Goal: Information Seeking & Learning: Learn about a topic

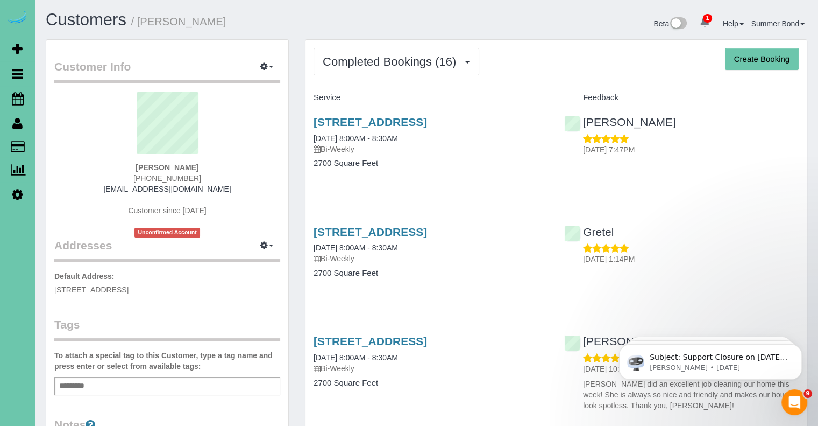
scroll to position [2026, 818]
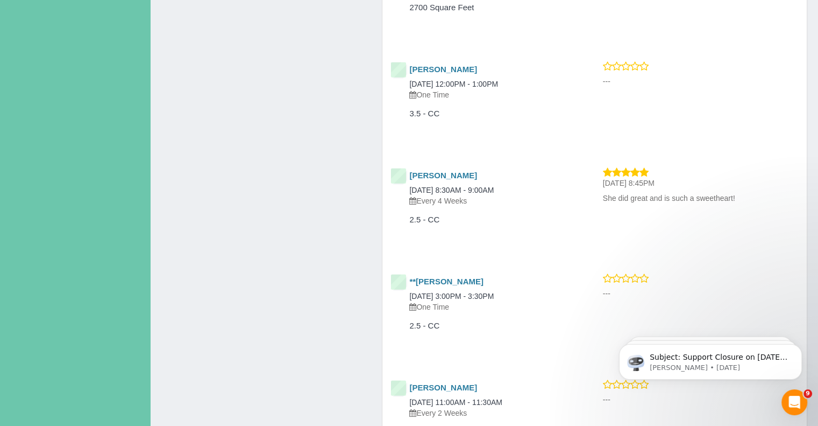
scroll to position [10972, 0]
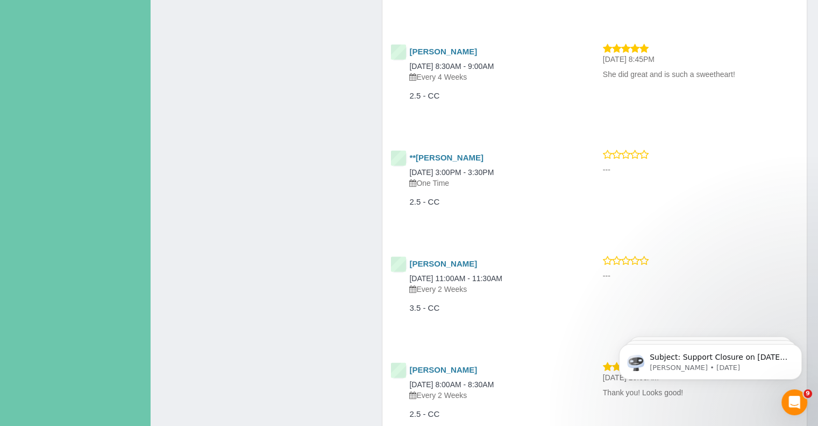
drag, startPoint x: 755, startPoint y: 72, endPoint x: 604, endPoint y: 78, distance: 151.3
click at [604, 78] on p "She did great and is such a sweetheart!" at bounding box center [701, 74] width 196 height 11
copy p "She did great and is such a sweetheart!"
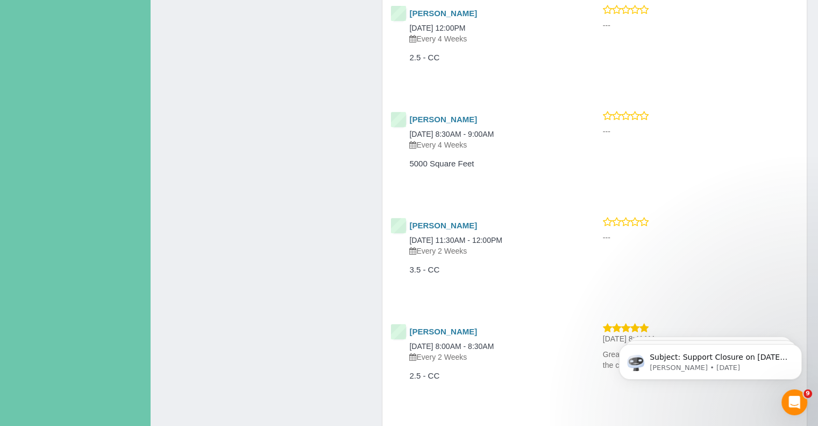
scroll to position [20972, 0]
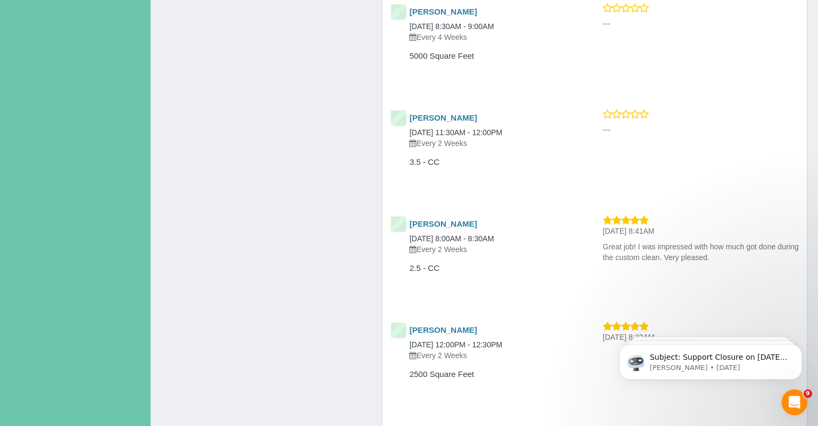
drag, startPoint x: 603, startPoint y: 243, endPoint x: 716, endPoint y: 260, distance: 114.4
click at [716, 260] on p "Great job! I was impressed with how much got done during the custom clean. Very…" at bounding box center [701, 252] width 196 height 22
copy p "Great job! I was impressed with how much got done during the custom clean. Very…"
click at [448, 226] on link "[PERSON_NAME]" at bounding box center [443, 223] width 68 height 9
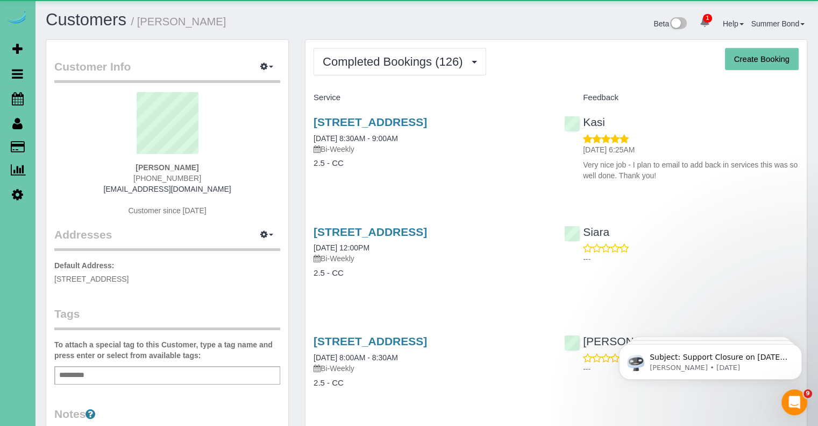
scroll to position [2909, 818]
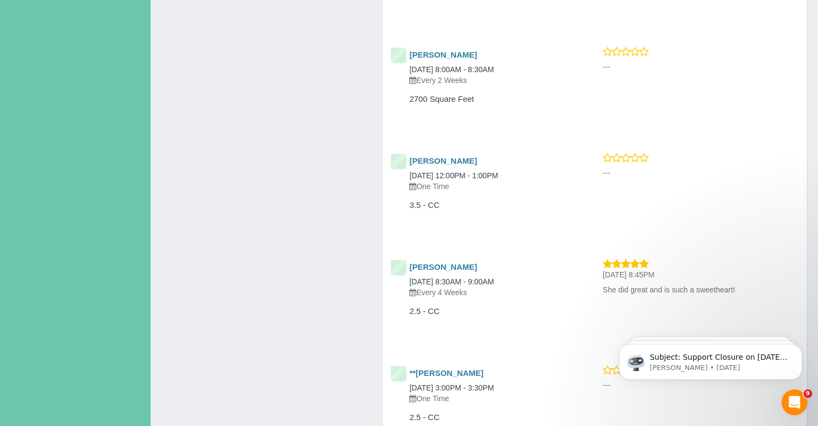
scroll to position [10972, 0]
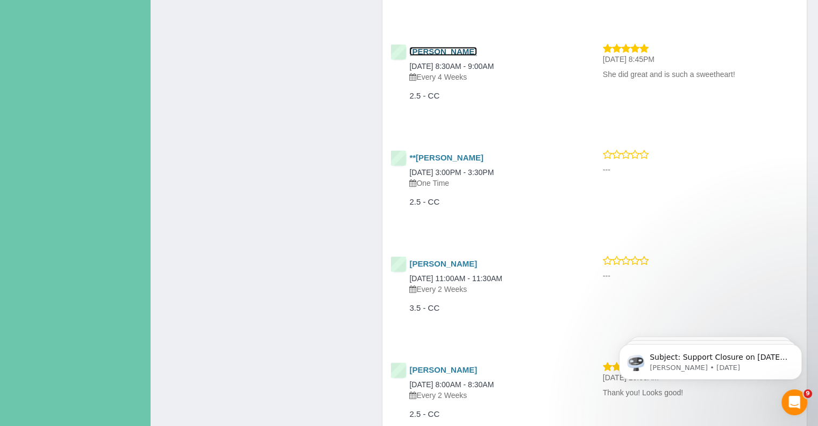
click at [447, 54] on link "[PERSON_NAME]" at bounding box center [443, 51] width 68 height 9
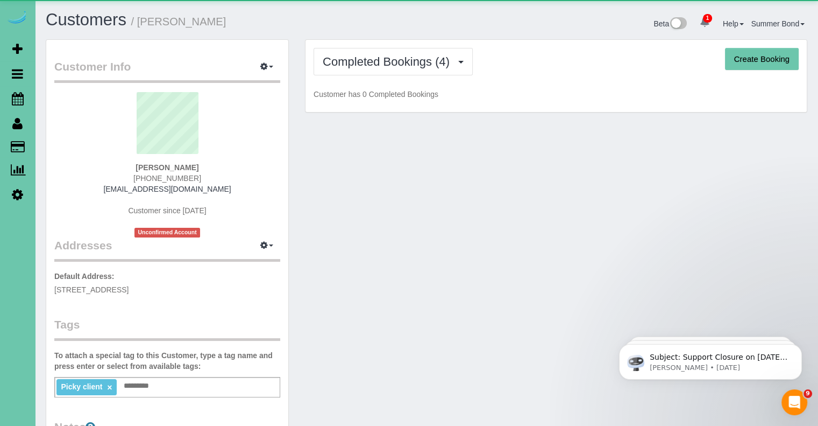
scroll to position [704, 818]
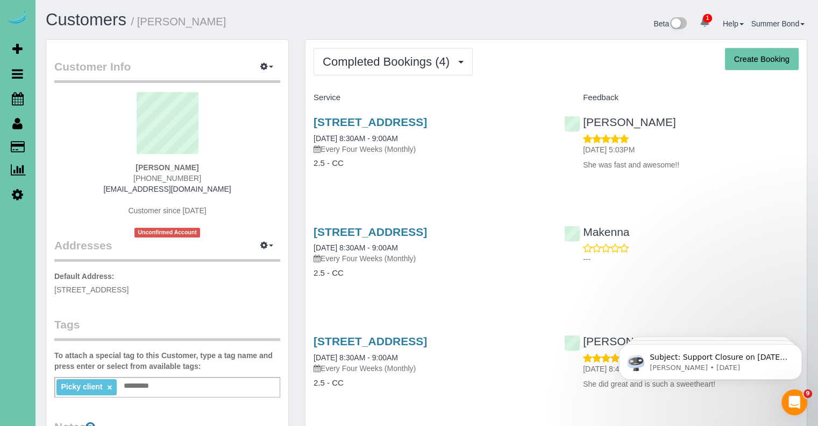
click at [573, 40] on div "Completed Bookings (4) Completed Bookings (4) Upcoming Bookings (16) Cancelled …" at bounding box center [556, 321] width 501 height 563
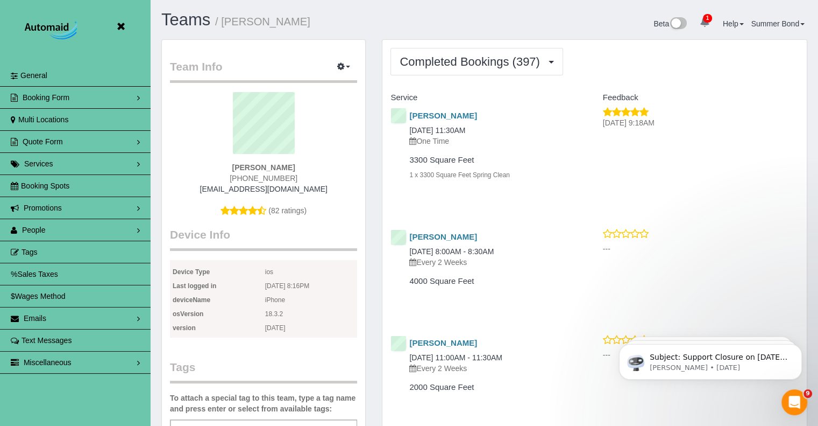
scroll to position [2844, 818]
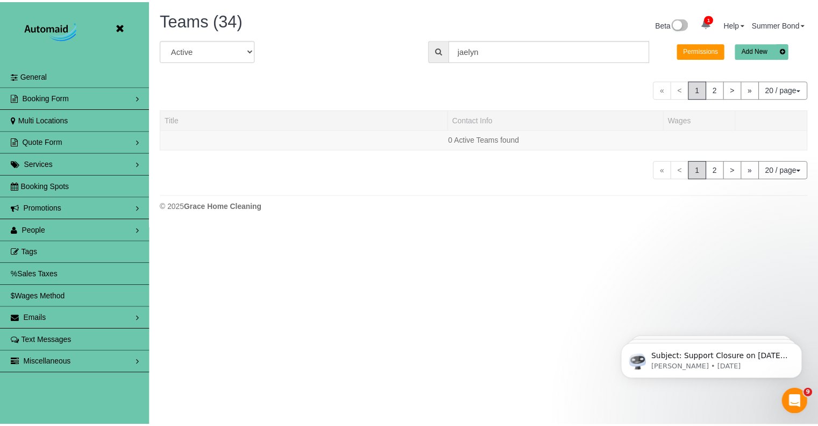
scroll to position [242, 826]
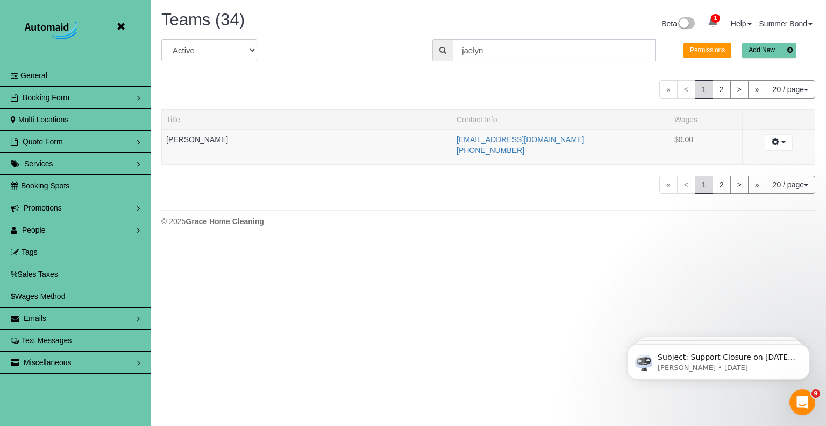
drag, startPoint x: 497, startPoint y: 48, endPoint x: 450, endPoint y: 48, distance: 46.8
click at [450, 48] on div "jaelyn" at bounding box center [544, 50] width 223 height 22
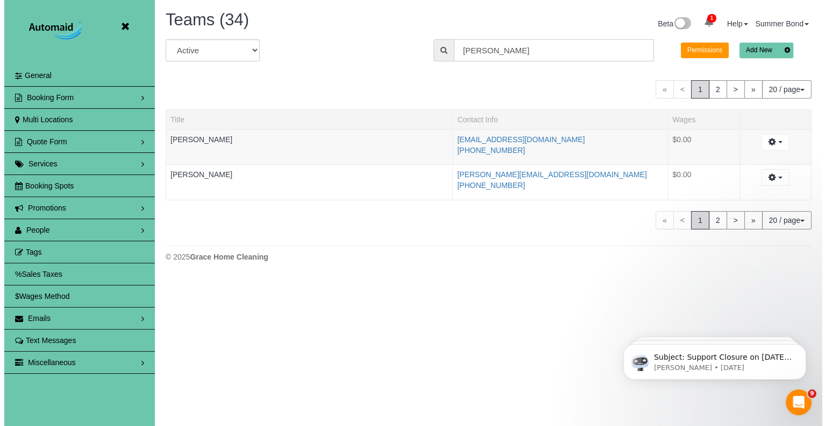
scroll to position [53496, 52982]
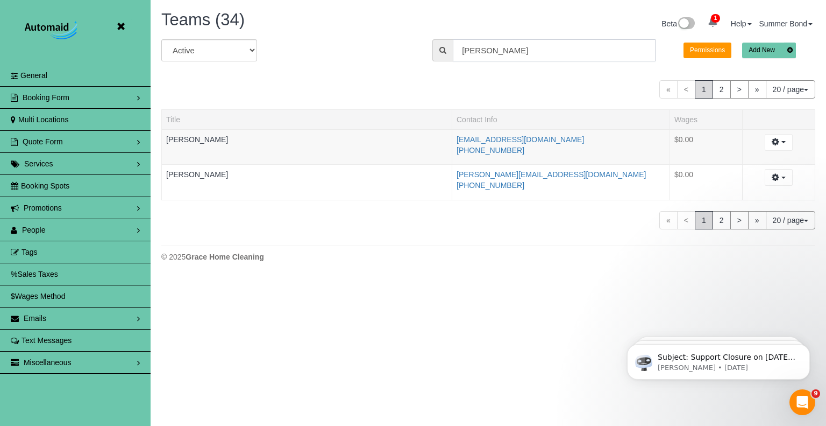
type input "[PERSON_NAME]"
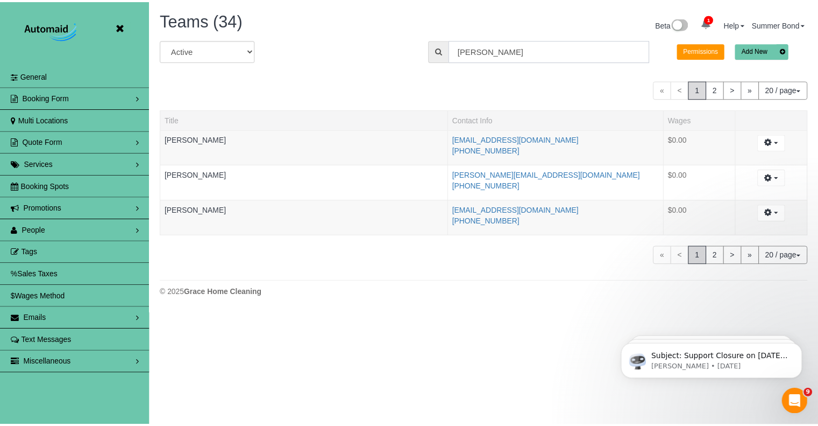
scroll to position [53566, 52982]
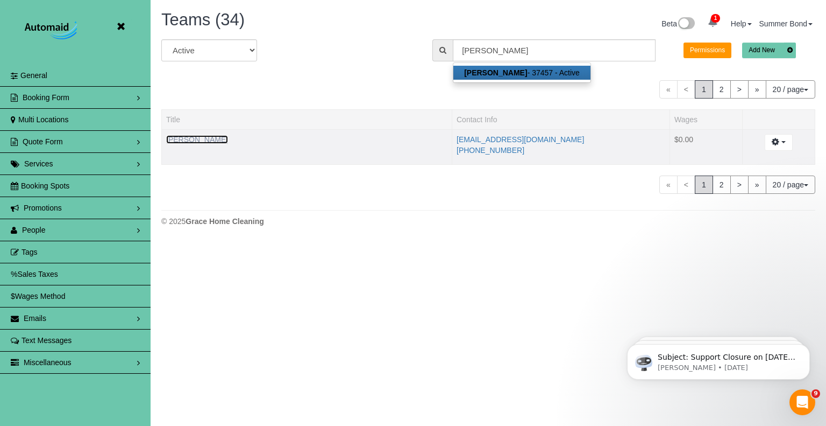
click at [176, 137] on link "[PERSON_NAME]" at bounding box center [197, 139] width 62 height 9
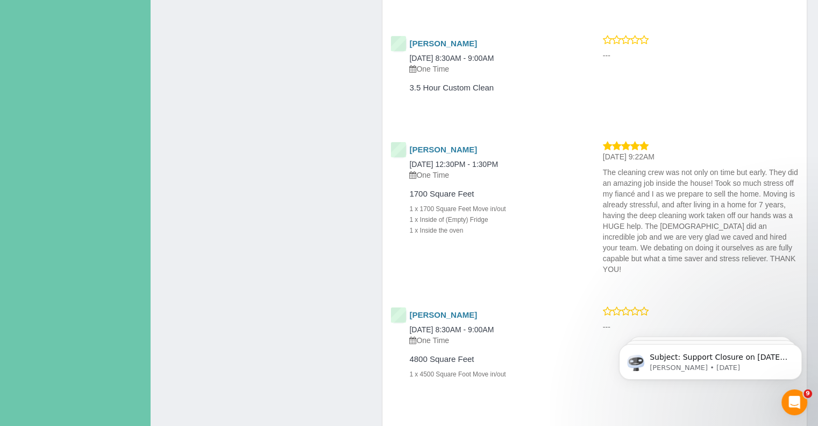
scroll to position [1076, 0]
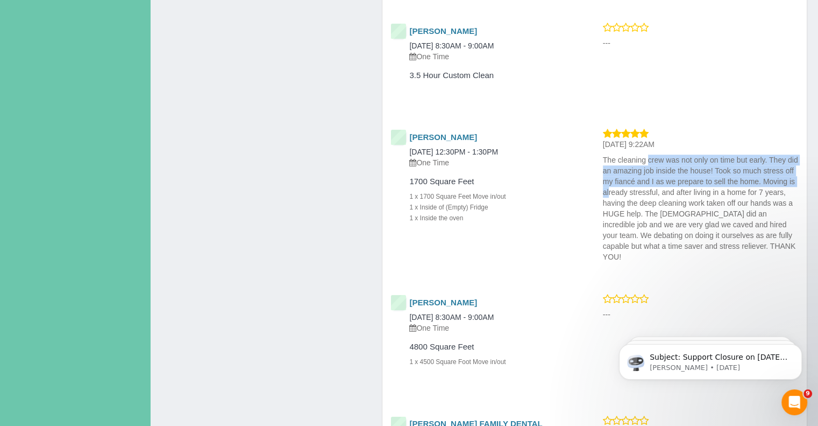
drag, startPoint x: 758, startPoint y: 182, endPoint x: 597, endPoint y: 157, distance: 162.2
click at [597, 157] on div "[DATE] 9:22AM The cleaning crew was not only on time but early. They did an ama…" at bounding box center [701, 197] width 212 height 138
copy p "The cleaning crew was not only on time but early. They did an amazing job insid…"
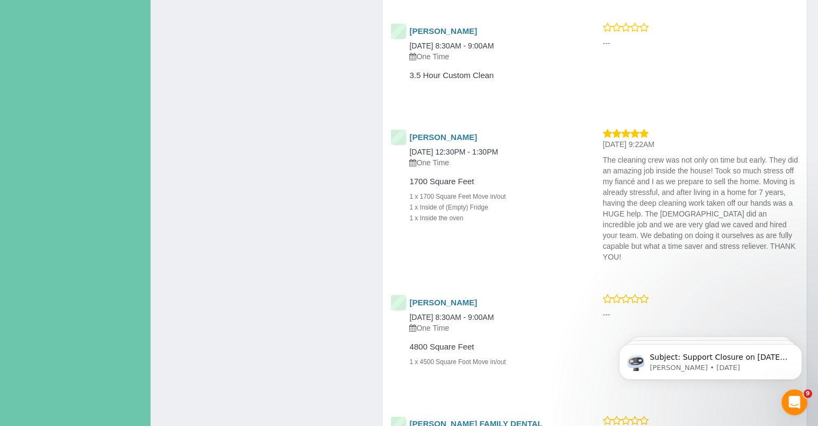
click at [559, 216] on div "1 x Inside the oven" at bounding box center [489, 217] width 161 height 11
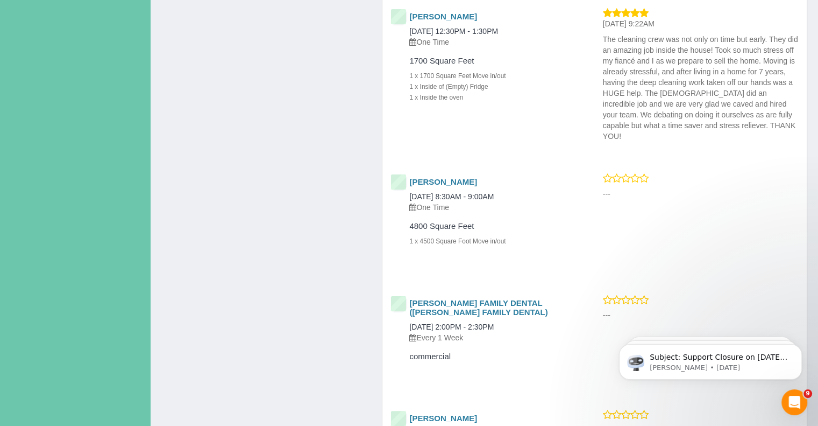
scroll to position [1184, 0]
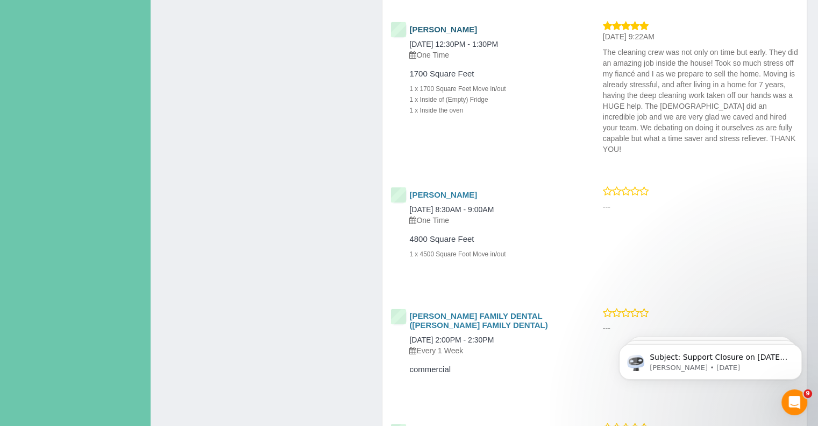
drag, startPoint x: 478, startPoint y: 30, endPoint x: 409, endPoint y: 32, distance: 68.9
click at [409, 32] on h4 "[PERSON_NAME]" at bounding box center [489, 29] width 161 height 9
copy link "[PERSON_NAME]"
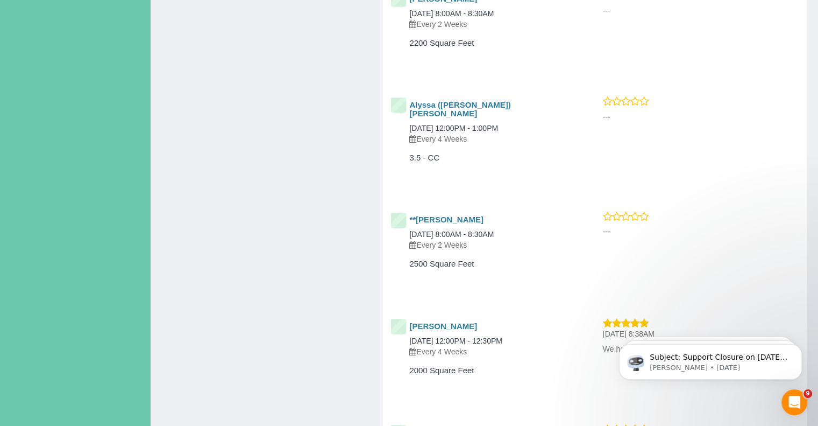
scroll to position [1829, 0]
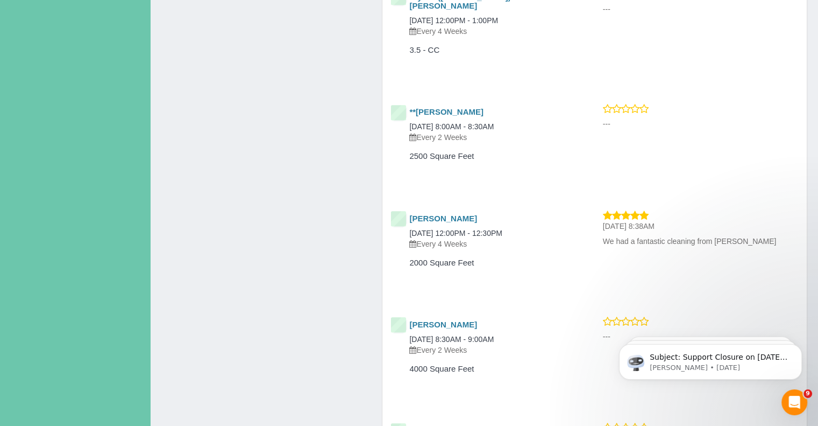
drag, startPoint x: 600, startPoint y: 220, endPoint x: 738, endPoint y: 228, distance: 138.0
click at [738, 228] on div "[DATE] 8:38AM We had a fantastic cleaning from [PERSON_NAME]" at bounding box center [701, 229] width 212 height 41
copy p "We had a fantastic cleaning from [PERSON_NAME]"
drag, startPoint x: 469, startPoint y: 195, endPoint x: 410, endPoint y: 202, distance: 59.6
click at [410, 214] on h4 "[PERSON_NAME]" at bounding box center [489, 218] width 161 height 9
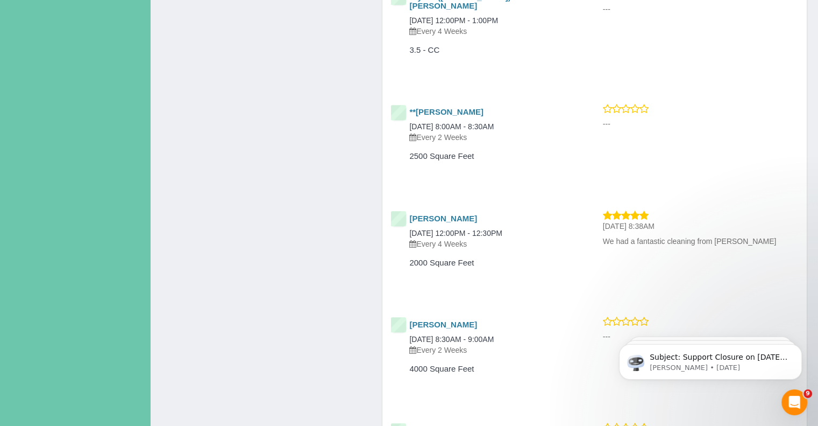
copy link "[PERSON_NAME]"
click at [549, 238] on p "Every 4 Weeks" at bounding box center [489, 243] width 161 height 11
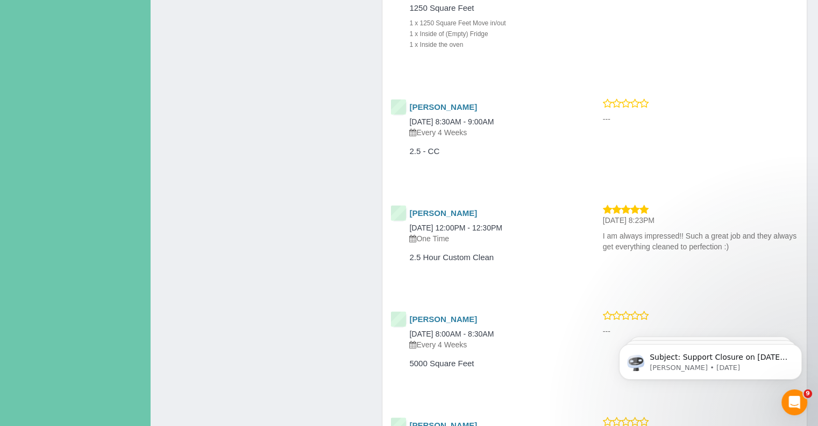
scroll to position [2863, 0]
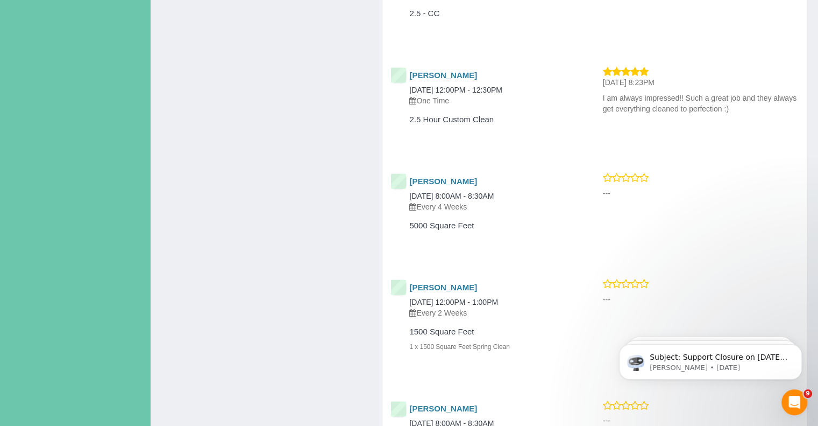
drag, startPoint x: 600, startPoint y: 76, endPoint x: 744, endPoint y: 102, distance: 146.0
click at [744, 102] on div "[PERSON_NAME] [DATE] 12:00PM - 12:30PM One Time 2.5 Hour Custom Clean [DATE] 8:…" at bounding box center [595, 105] width 425 height 79
copy p "I am always impressed!! Such a great job and they always get everything cleaned…"
drag, startPoint x: 491, startPoint y: 53, endPoint x: 440, endPoint y: 60, distance: 51.0
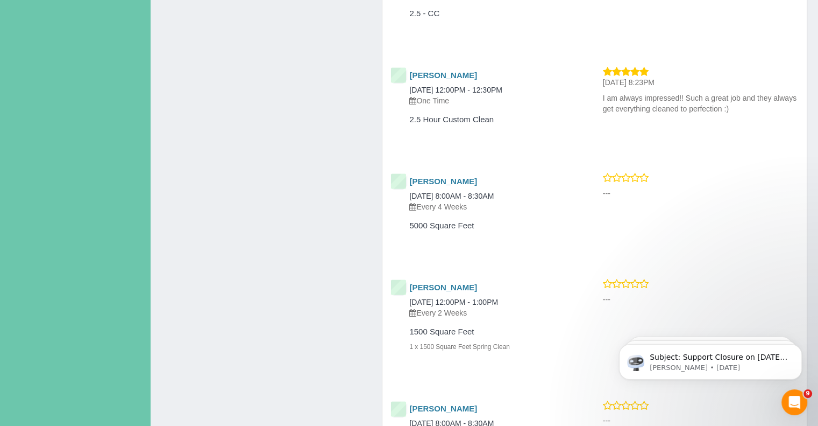
click at [440, 71] on div "[PERSON_NAME] [DATE] 12:00PM - 12:30PM One Time" at bounding box center [481, 88] width 180 height 35
click at [477, 71] on h4 "[PERSON_NAME]" at bounding box center [489, 75] width 161 height 9
drag, startPoint x: 476, startPoint y: 51, endPoint x: 410, endPoint y: 55, distance: 65.8
click at [410, 71] on h4 "[PERSON_NAME]" at bounding box center [489, 75] width 161 height 9
copy link "[PERSON_NAME]"
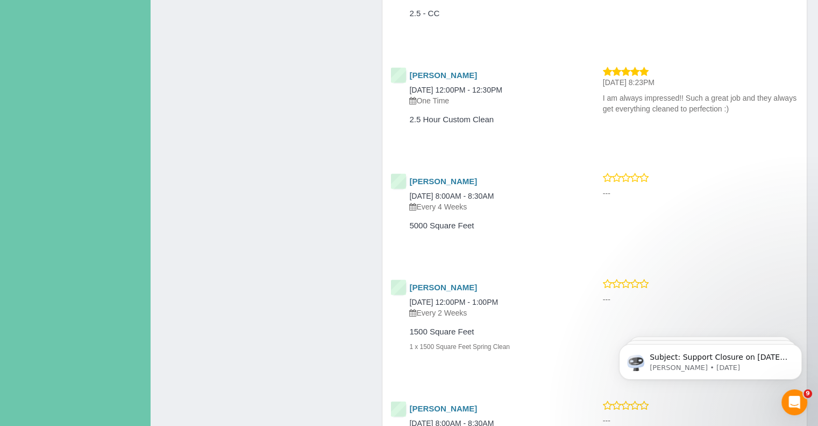
click at [448, 71] on h4 "[PERSON_NAME]" at bounding box center [489, 75] width 161 height 9
click at [448, 70] on link "[PERSON_NAME]" at bounding box center [443, 74] width 68 height 9
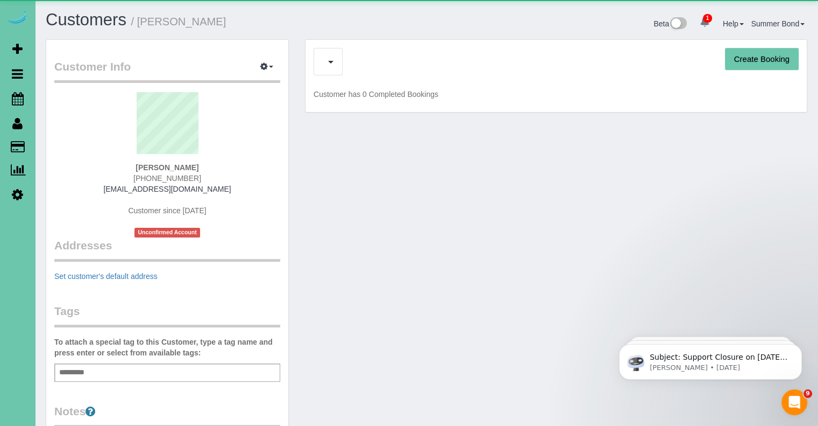
scroll to position [702, 818]
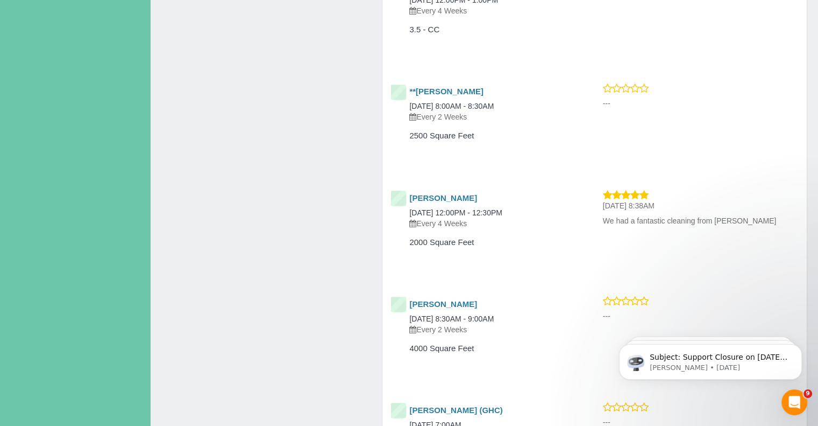
scroll to position [1937, 0]
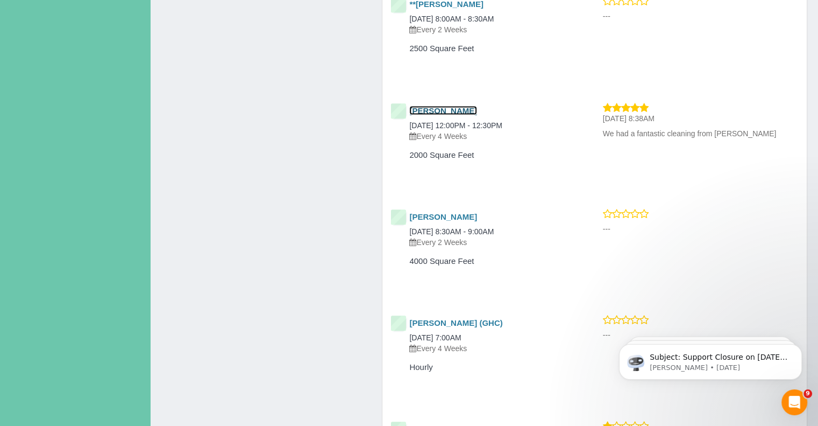
click at [430, 105] on link "[PERSON_NAME]" at bounding box center [443, 109] width 68 height 9
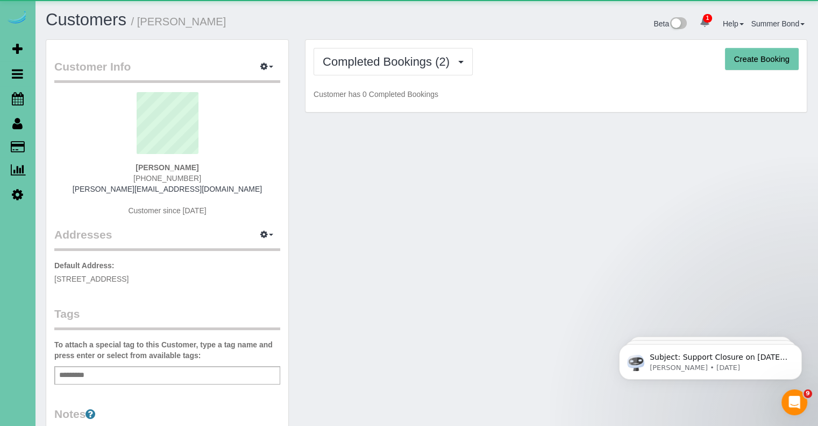
scroll to position [691, 818]
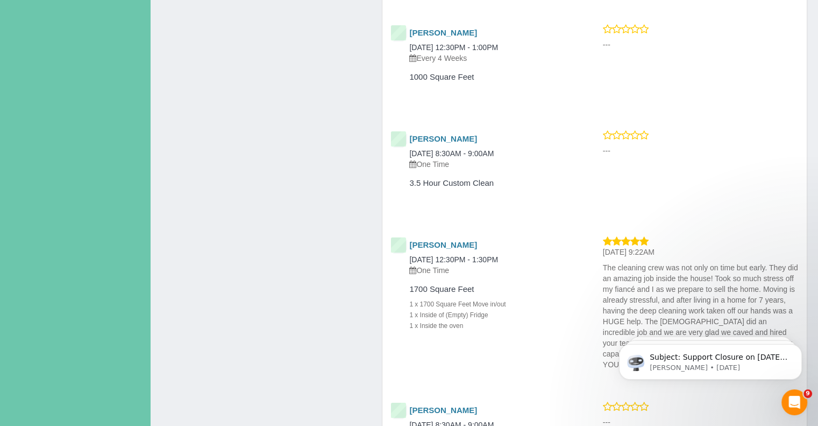
scroll to position [1076, 0]
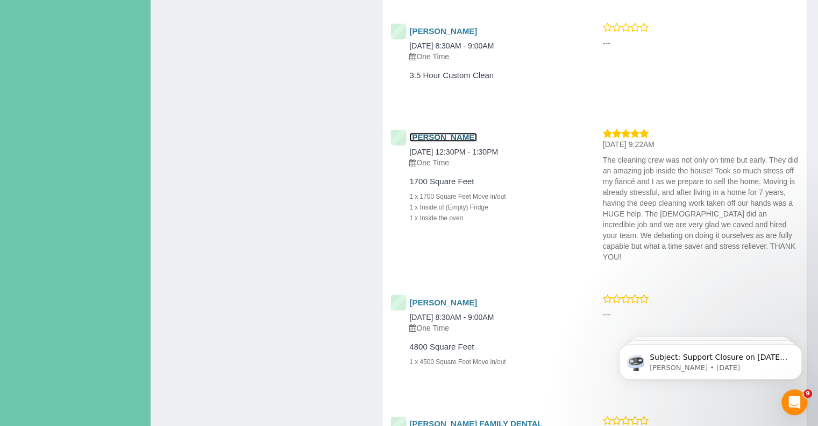
click at [439, 140] on link "[PERSON_NAME]" at bounding box center [443, 136] width 68 height 9
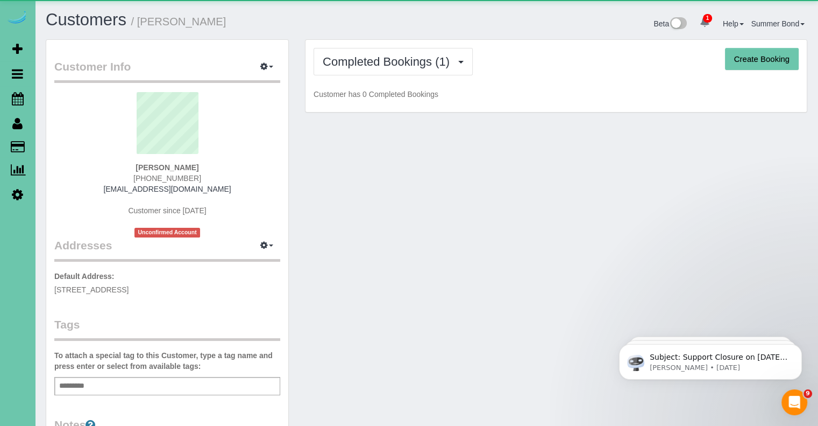
scroll to position [702, 818]
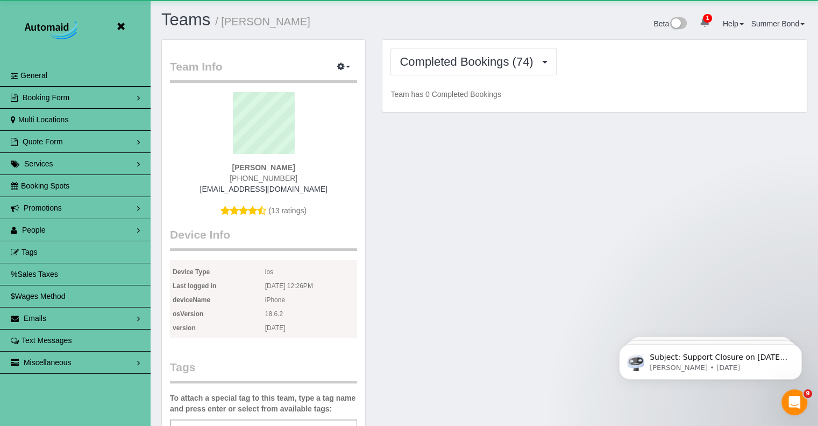
scroll to position [2966, 818]
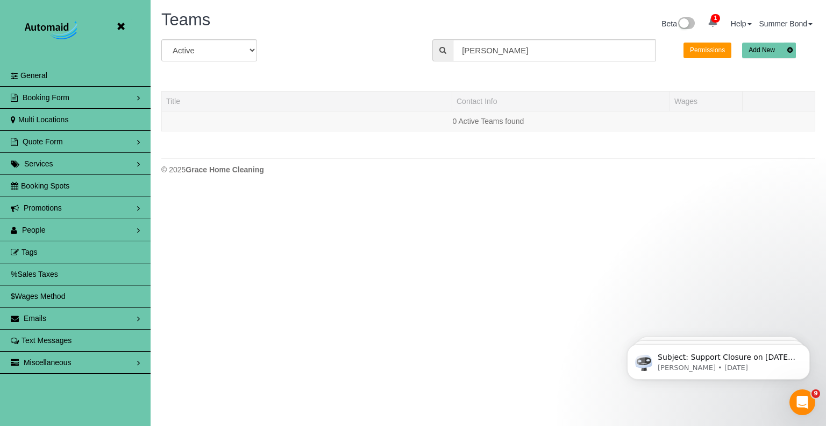
scroll to position [226, 826]
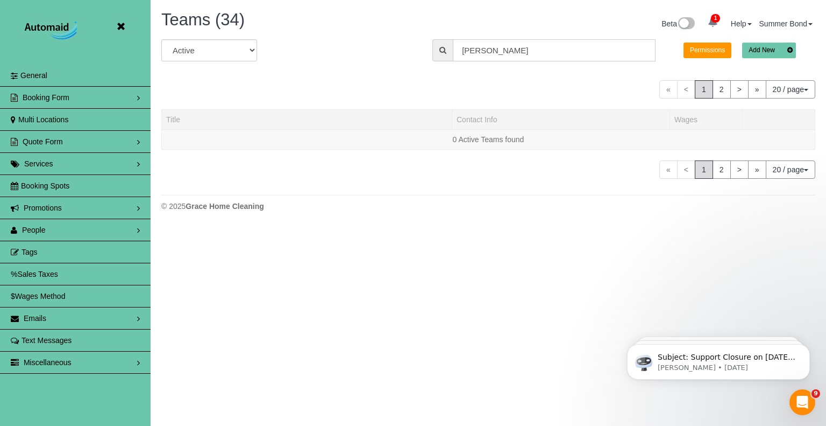
drag, startPoint x: 498, startPoint y: 52, endPoint x: 441, endPoint y: 46, distance: 57.3
click at [441, 46] on div "[PERSON_NAME]" at bounding box center [544, 50] width 223 height 22
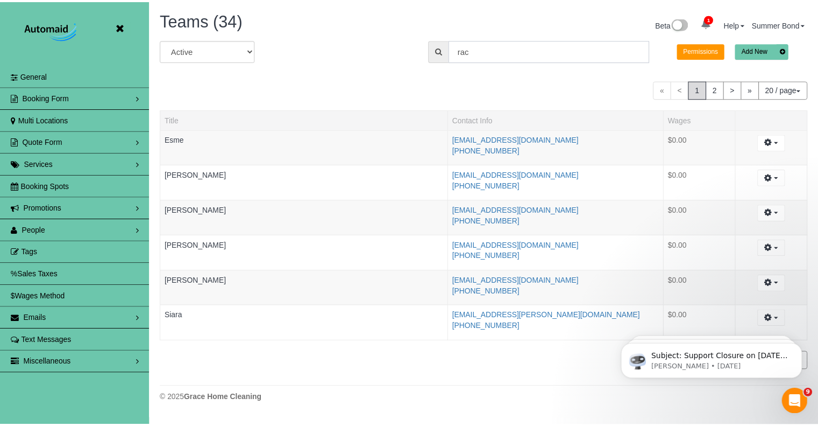
scroll to position [53566, 52982]
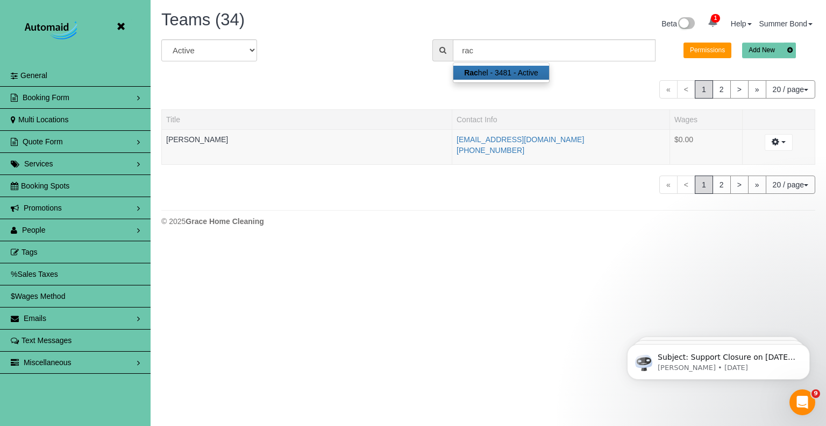
click at [472, 72] on strong "Rac" at bounding box center [471, 72] width 14 height 9
type input "[PERSON_NAME]"
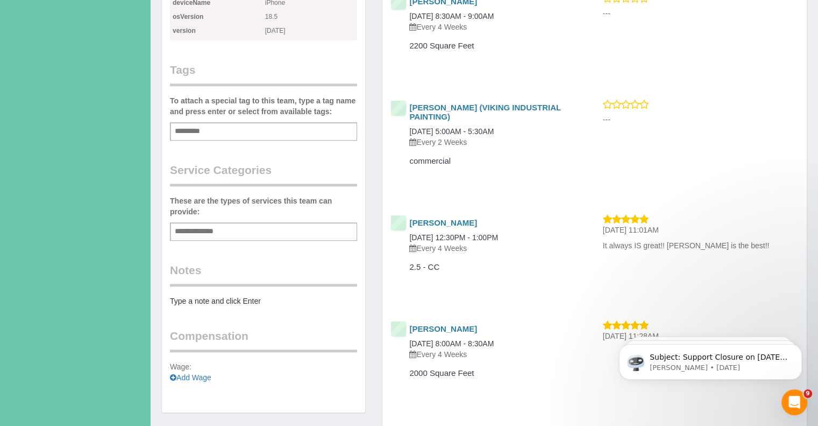
scroll to position [1076, 0]
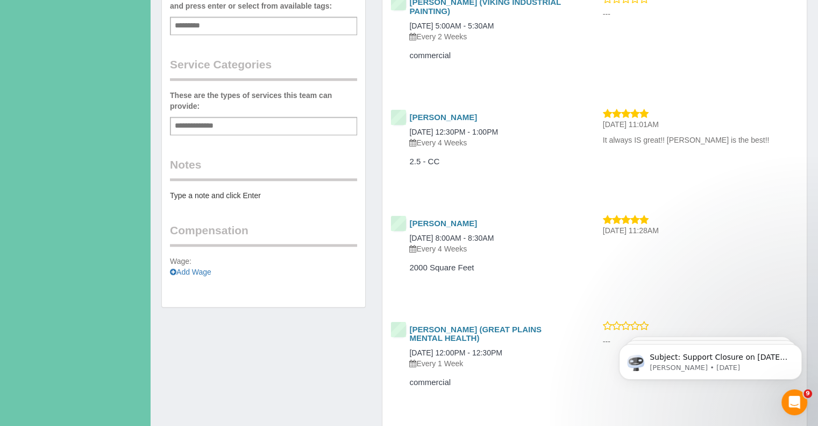
drag, startPoint x: 597, startPoint y: 136, endPoint x: 739, endPoint y: 152, distance: 142.4
click at [739, 152] on div "[PERSON_NAME] [DATE] 12:30PM - 1:00PM Every 4 Weeks 2.5 - CC [DATE] 11:01AM It …" at bounding box center [595, 147] width 425 height 79
copy p "It always IS great!! [PERSON_NAME] is the best!!"
click at [568, 236] on div "[PERSON_NAME] [DATE] 8:00AM - 8:30AM Every 4 Weeks" at bounding box center [481, 236] width 180 height 35
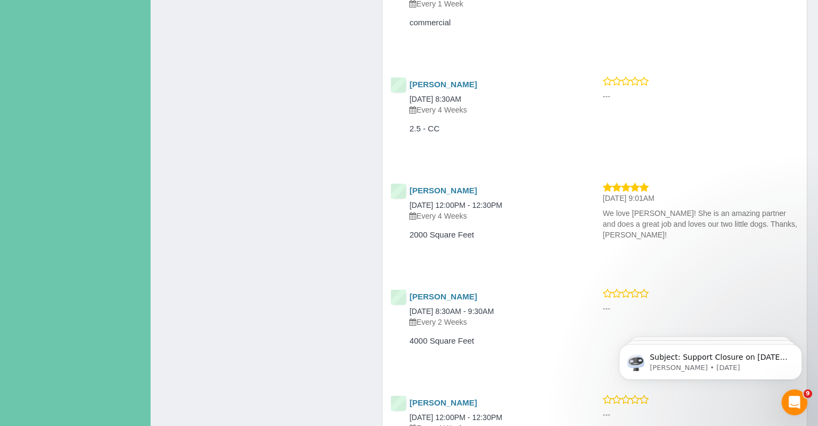
scroll to position [3822, 0]
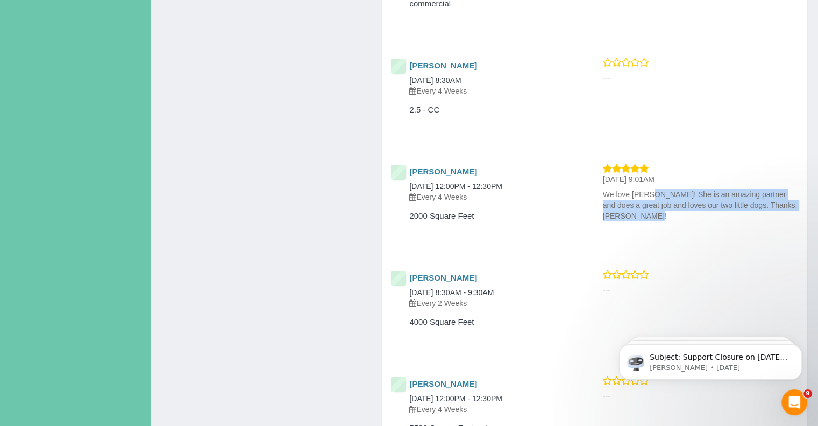
drag, startPoint x: 598, startPoint y: 193, endPoint x: 793, endPoint y: 212, distance: 195.7
click at [793, 212] on div "[DATE] 9:01AM We love [PERSON_NAME]! She is an amazing partner and does a great…" at bounding box center [701, 194] width 212 height 63
copy p "We love [PERSON_NAME]! She is an amazing partner and does a great job and loves…"
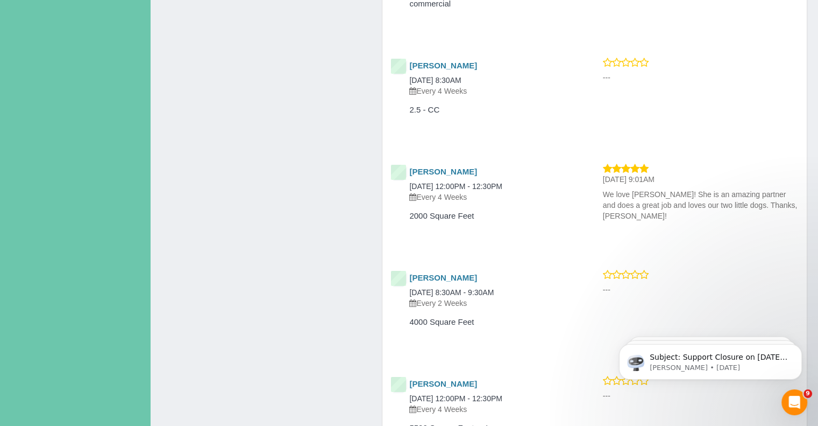
click at [581, 219] on div "[PERSON_NAME] [DATE] 12:00PM - 12:30PM Every 4 Weeks 2000 Square Feet" at bounding box center [489, 202] width 212 height 79
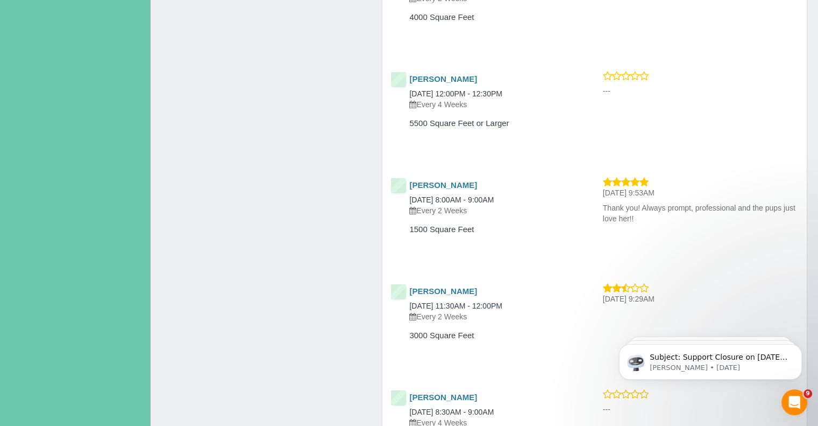
scroll to position [4145, 0]
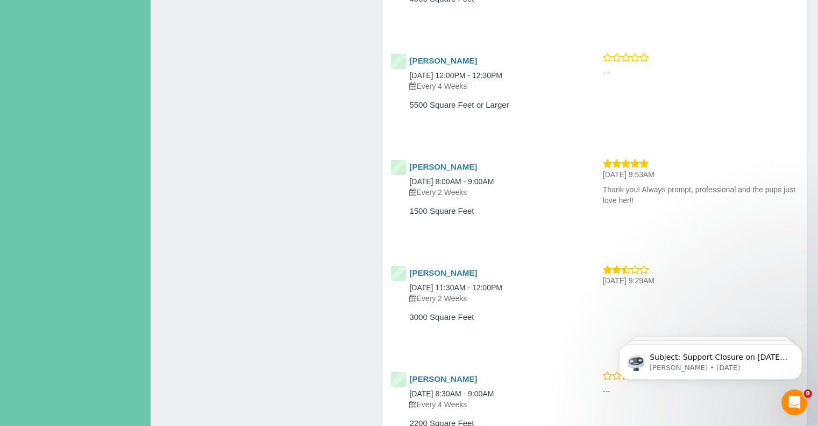
drag, startPoint x: 597, startPoint y: 190, endPoint x: 648, endPoint y: 206, distance: 54.0
click at [648, 206] on div "[DATE] 9:53AM Thank you! Always prompt, professional and the pups just love her…" at bounding box center [701, 184] width 212 height 52
click at [563, 225] on div "1500 Square Feet" at bounding box center [481, 214] width 196 height 24
click at [441, 167] on link "[PERSON_NAME]" at bounding box center [443, 166] width 68 height 9
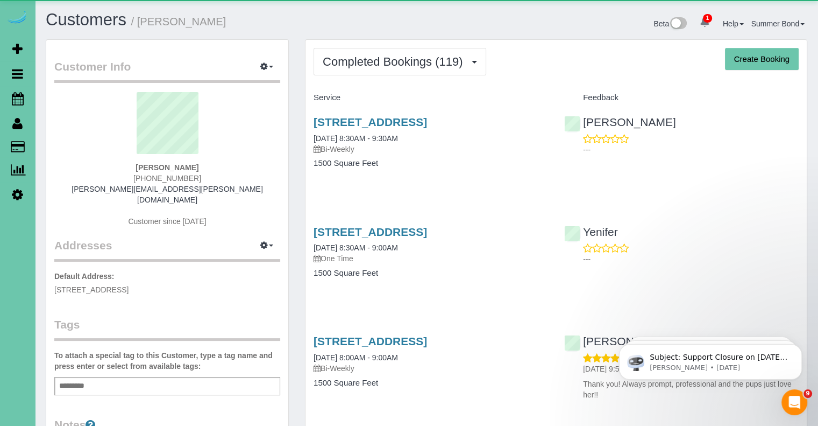
scroll to position [2902, 818]
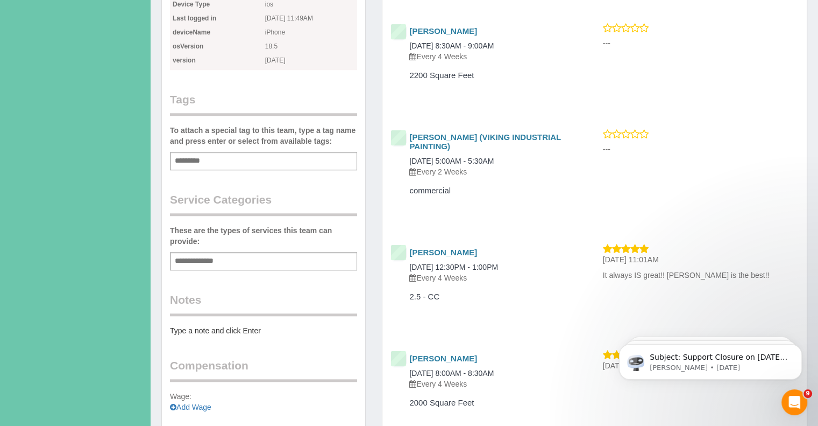
scroll to position [969, 0]
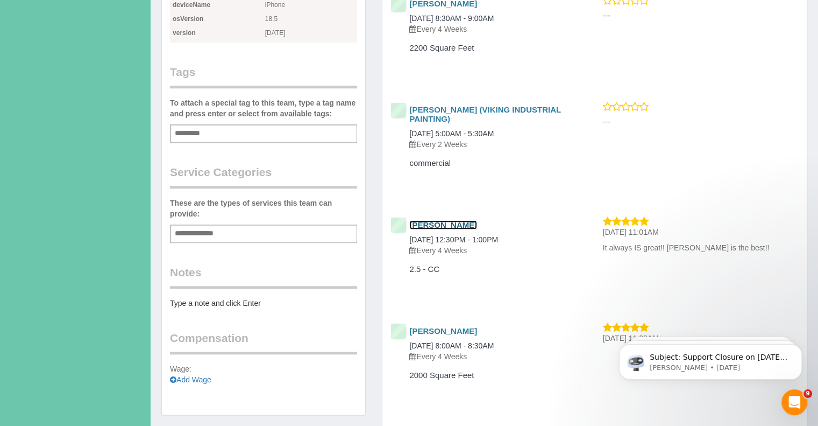
click at [447, 228] on link "[PERSON_NAME]" at bounding box center [443, 224] width 68 height 9
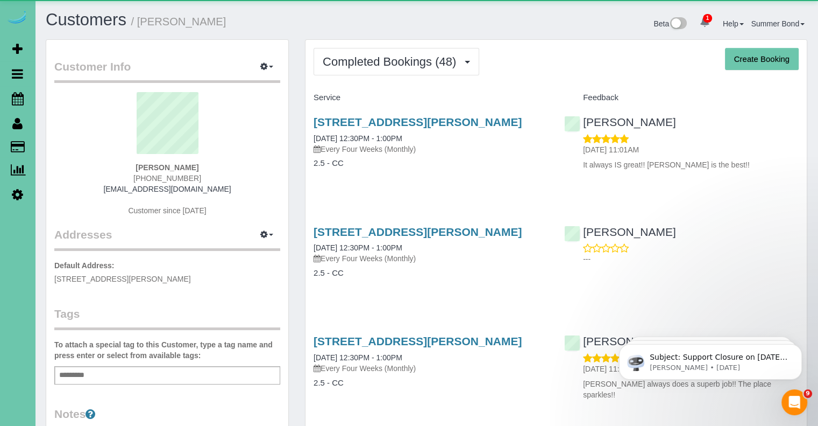
scroll to position [3212, 818]
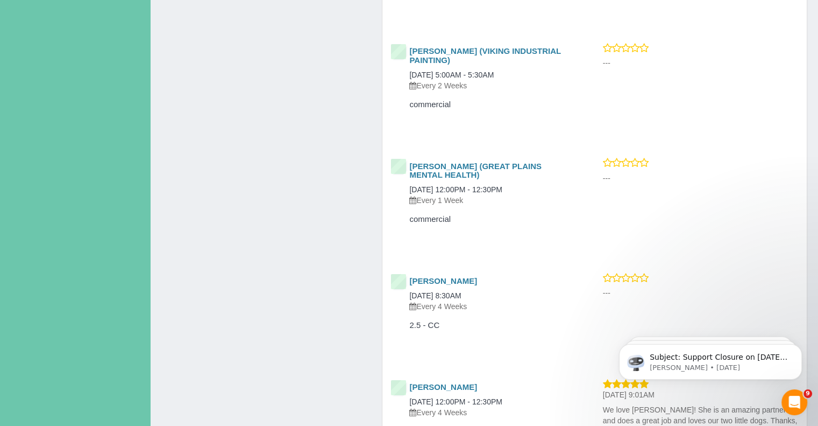
scroll to position [3714, 0]
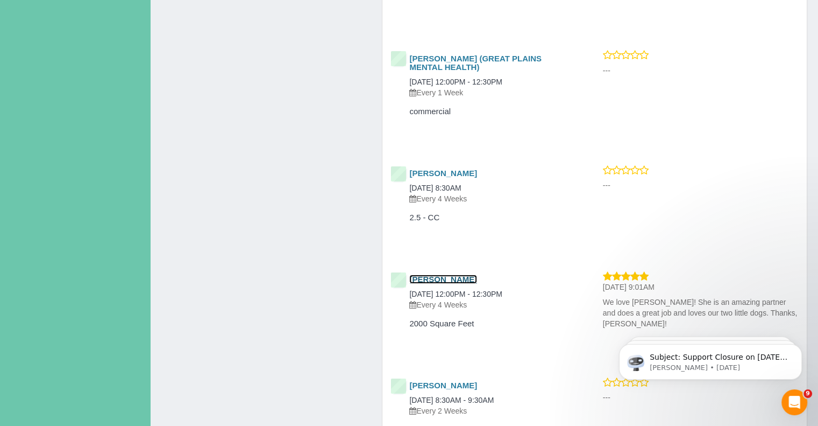
click at [436, 279] on link "[PERSON_NAME]" at bounding box center [443, 278] width 68 height 9
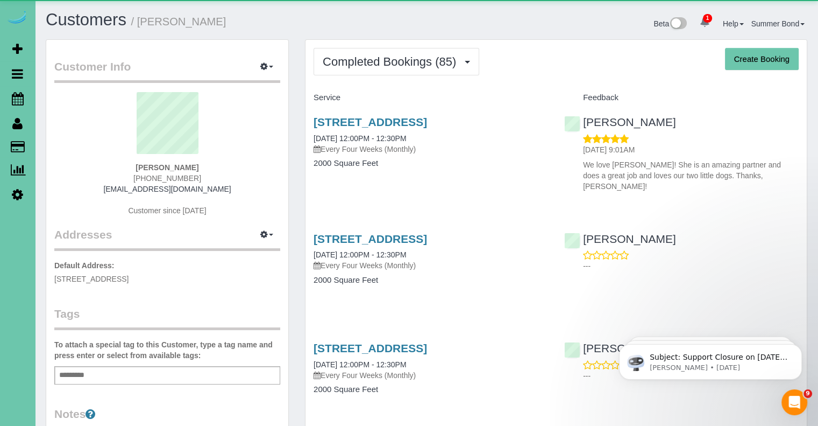
scroll to position [2917, 818]
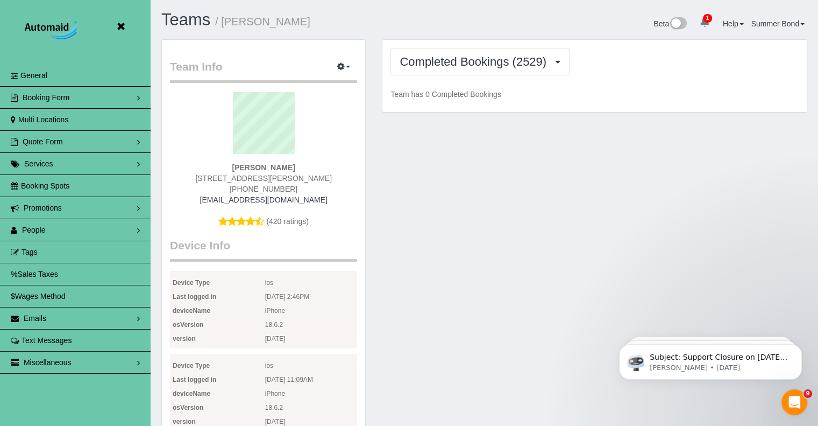
scroll to position [2849, 818]
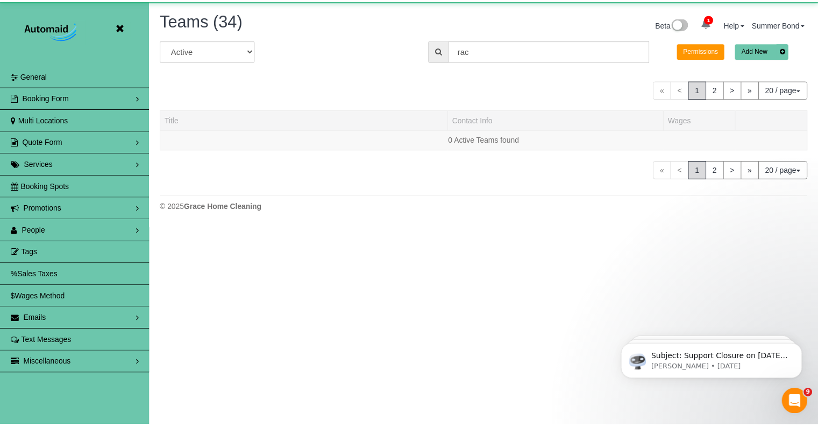
scroll to position [242, 826]
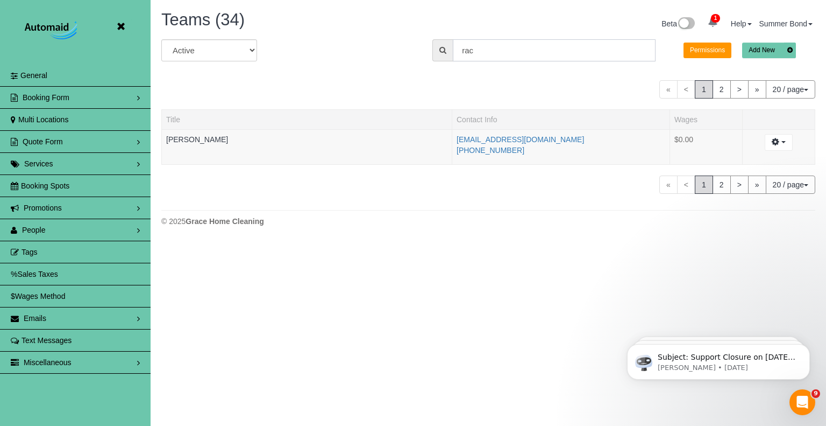
drag, startPoint x: 497, startPoint y: 51, endPoint x: 442, endPoint y: 52, distance: 55.4
click at [442, 52] on div "rac" at bounding box center [544, 50] width 223 height 22
type input "[PERSON_NAME]"
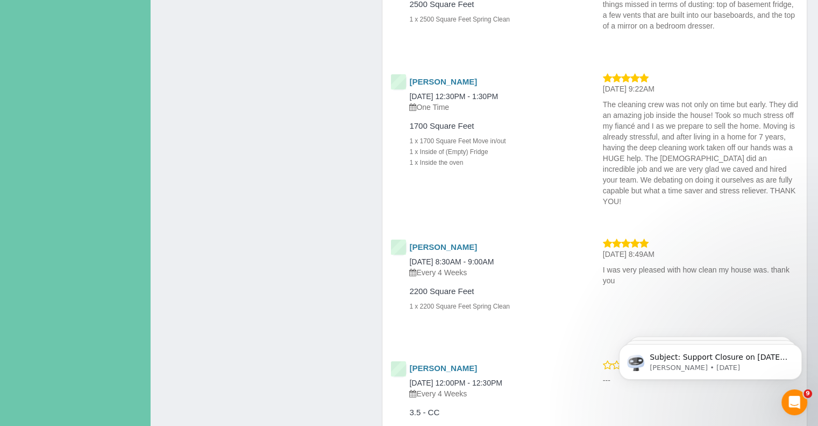
scroll to position [1076, 0]
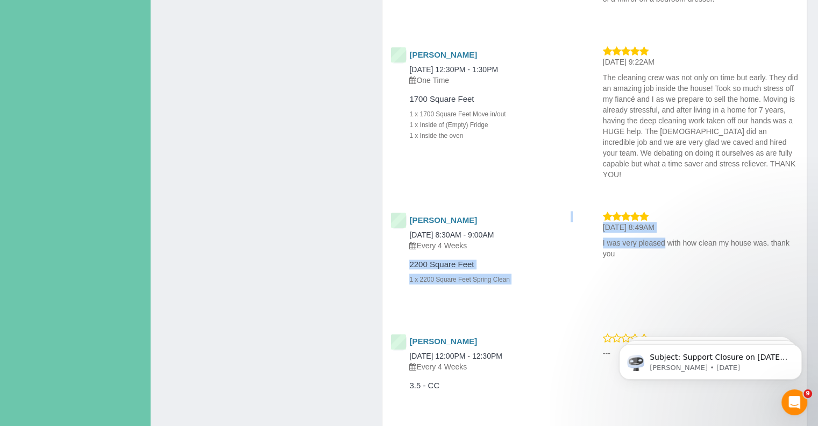
drag, startPoint x: 590, startPoint y: 229, endPoint x: 619, endPoint y: 236, distance: 30.3
click at [619, 236] on div "[PERSON_NAME] [DATE] 8:30AM - 9:00AM Every 4 Weeks 2200 Square Feet 1 x 2200 Sq…" at bounding box center [595, 258] width 425 height 95
click at [617, 237] on p "I was very pleased with how clean my house was. thank you" at bounding box center [701, 248] width 196 height 22
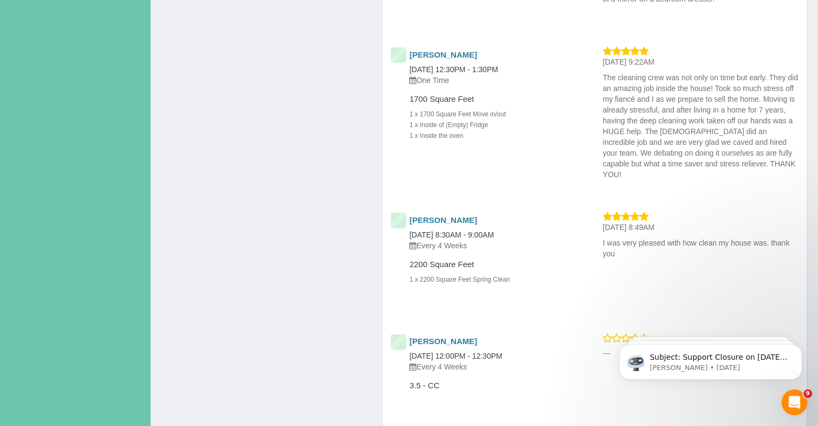
drag, startPoint x: 599, startPoint y: 234, endPoint x: 628, endPoint y: 244, distance: 31.5
click at [628, 244] on div "[DATE] 8:49AM I was very pleased with how clean my house was. thank you" at bounding box center [701, 237] width 212 height 52
click at [573, 211] on div "[PERSON_NAME] [DATE] 8:30AM - 9:00AM Every 4 Weeks" at bounding box center [481, 233] width 196 height 44
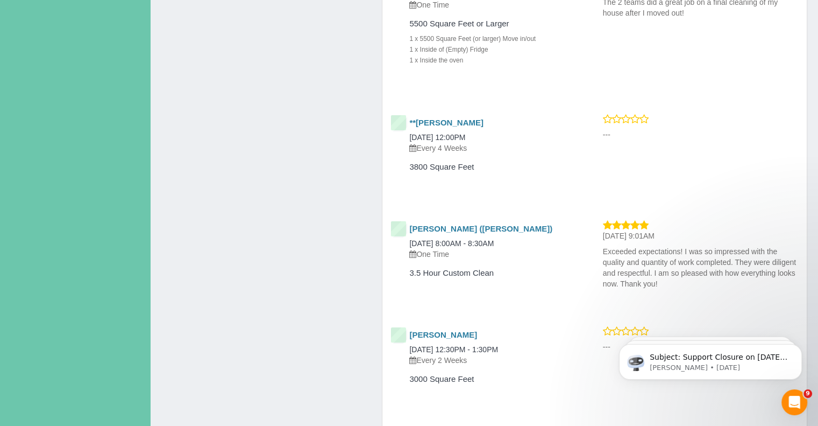
scroll to position [4465, 0]
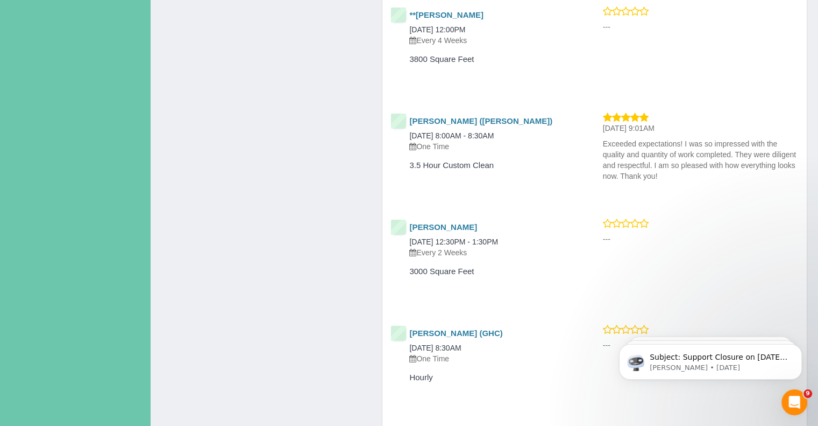
drag, startPoint x: 603, startPoint y: 131, endPoint x: 662, endPoint y: 168, distance: 69.6
click at [662, 168] on p "Exceeded expectations! I was so impressed with the quality and quantity of work…" at bounding box center [701, 159] width 196 height 43
click at [472, 116] on link "[PERSON_NAME] ([PERSON_NAME])" at bounding box center [480, 120] width 143 height 9
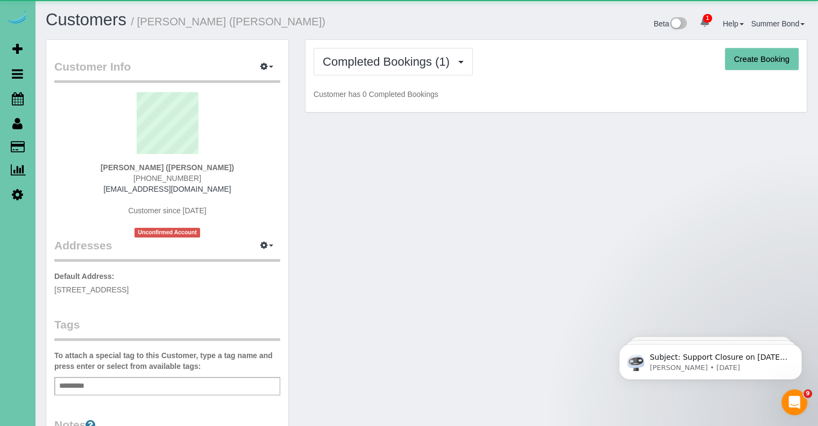
scroll to position [702, 818]
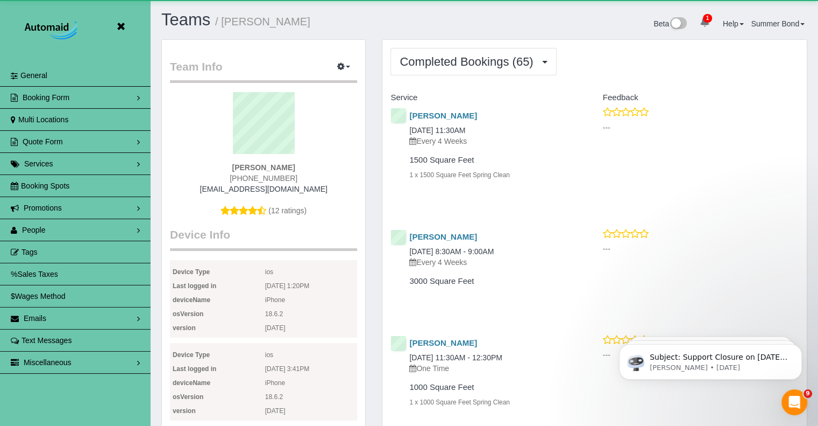
scroll to position [2954, 818]
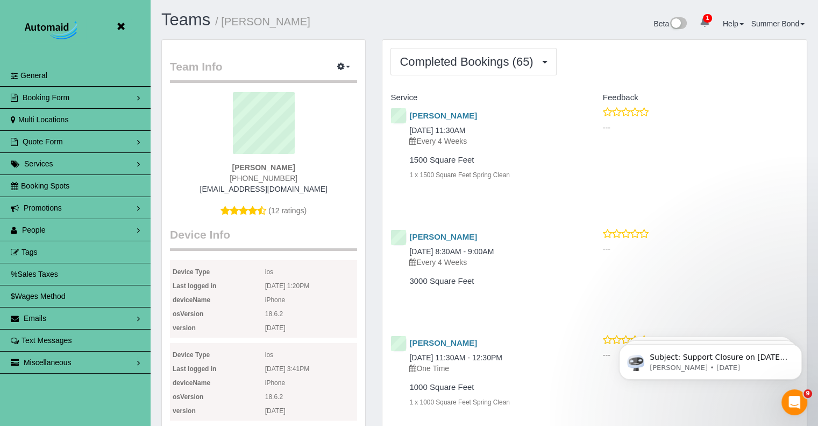
click at [598, 55] on div "Completed Bookings (65) Completed Bookings (65) Upcoming Bookings (302) Cancell…" at bounding box center [595, 61] width 408 height 27
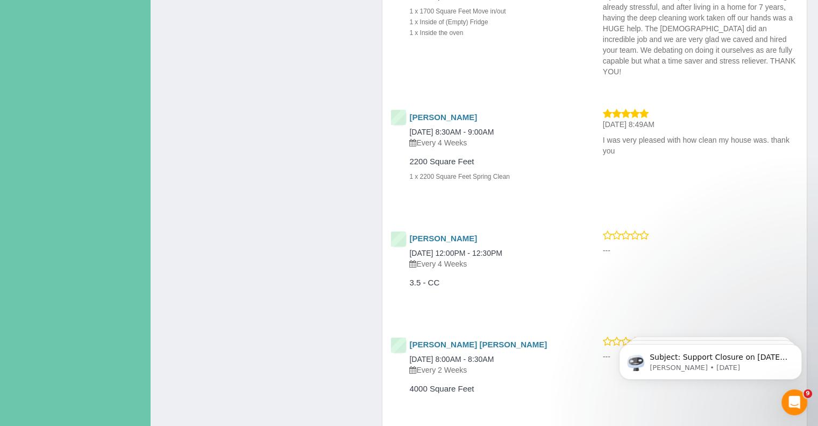
scroll to position [1184, 0]
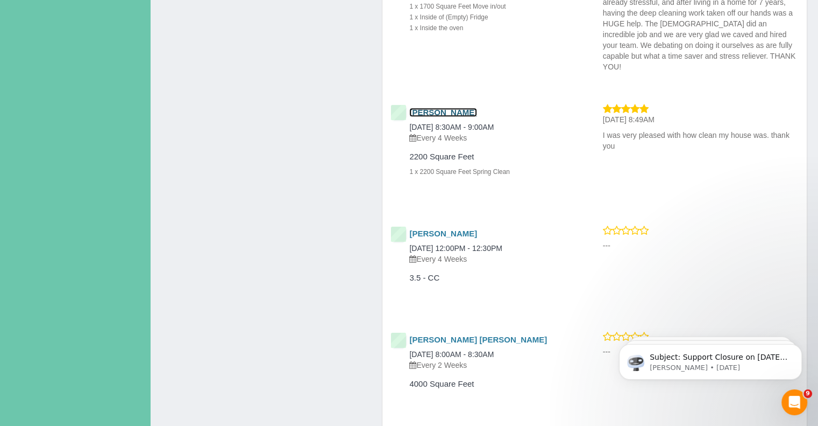
click at [452, 108] on link "[PERSON_NAME]" at bounding box center [443, 112] width 68 height 9
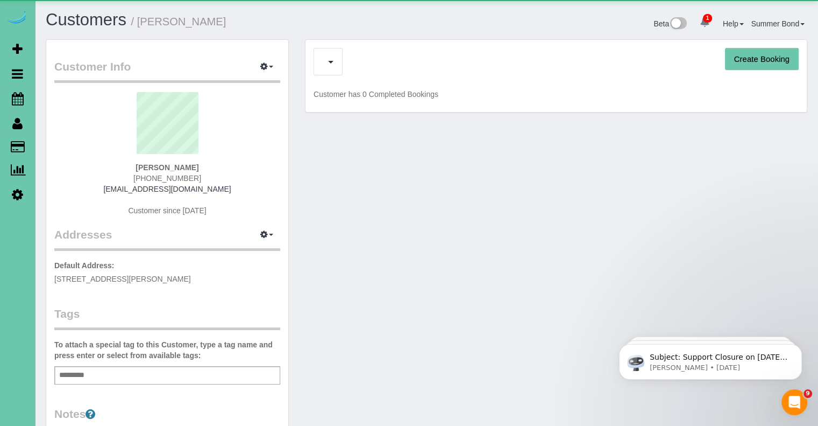
scroll to position [691, 818]
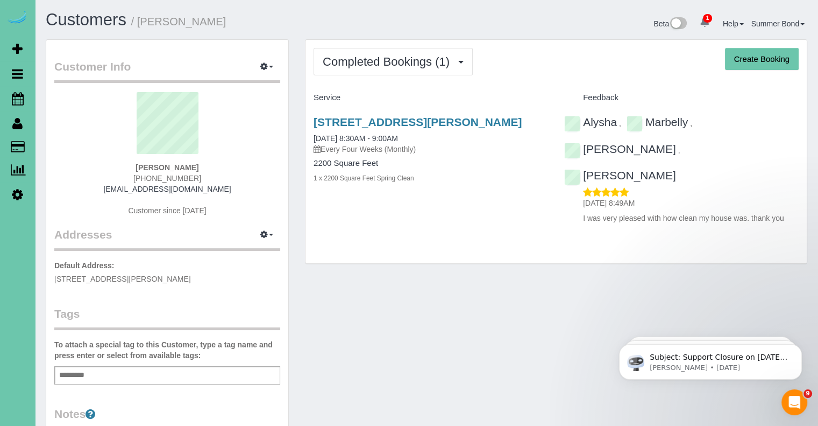
click at [586, 262] on div "Customer Info Edit Contact Info Send Message Email Preferences Special Sales Ta…" at bounding box center [427, 347] width 778 height 616
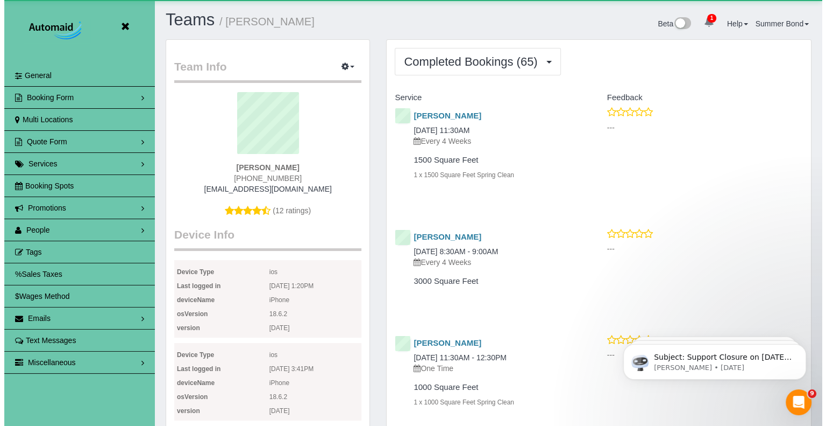
scroll to position [2954, 818]
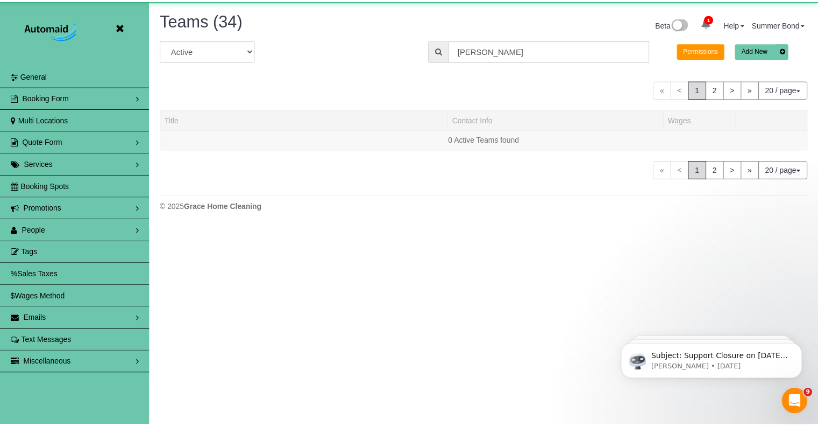
scroll to position [242, 826]
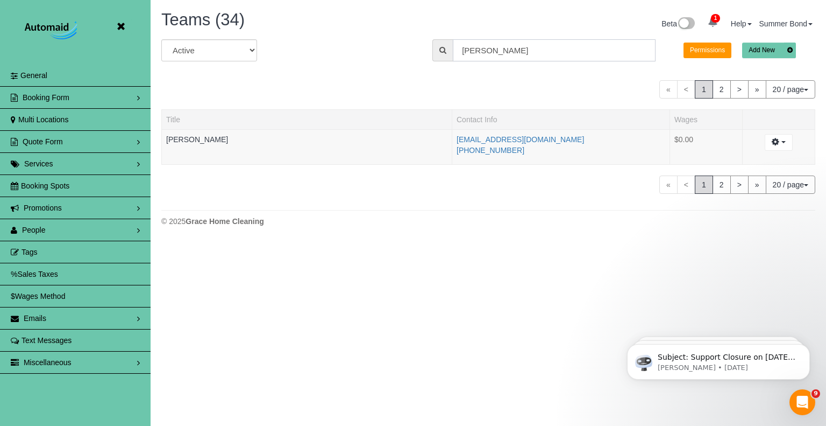
drag, startPoint x: 505, startPoint y: 51, endPoint x: 449, endPoint y: 52, distance: 56.5
click at [449, 52] on div "[PERSON_NAME]" at bounding box center [544, 50] width 223 height 22
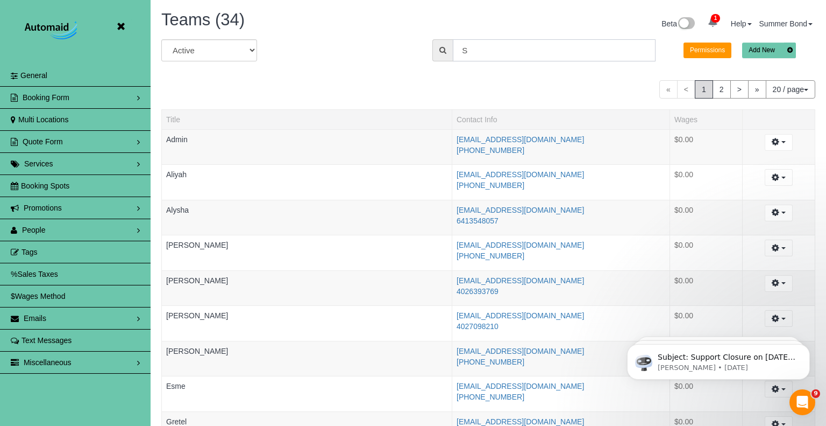
scroll to position [909, 818]
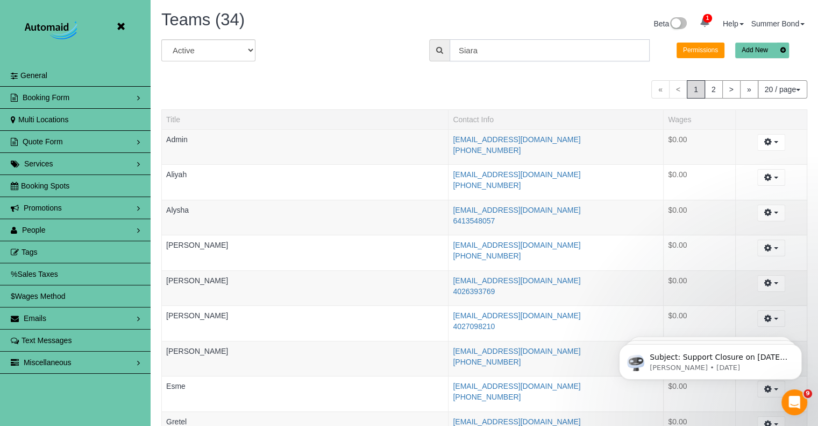
type input "Siara"
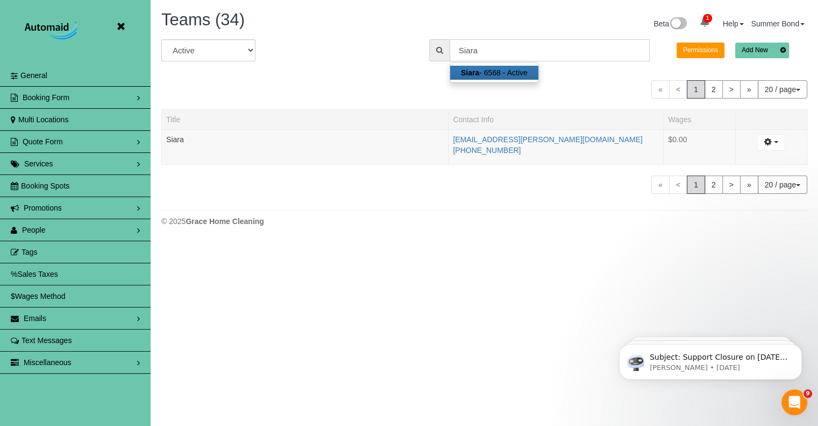
scroll to position [53566, 52982]
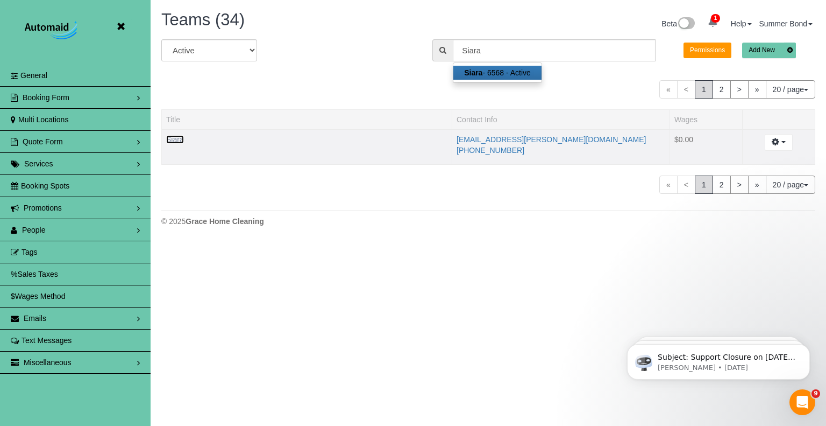
click at [175, 139] on link "Siara" at bounding box center [175, 139] width 18 height 9
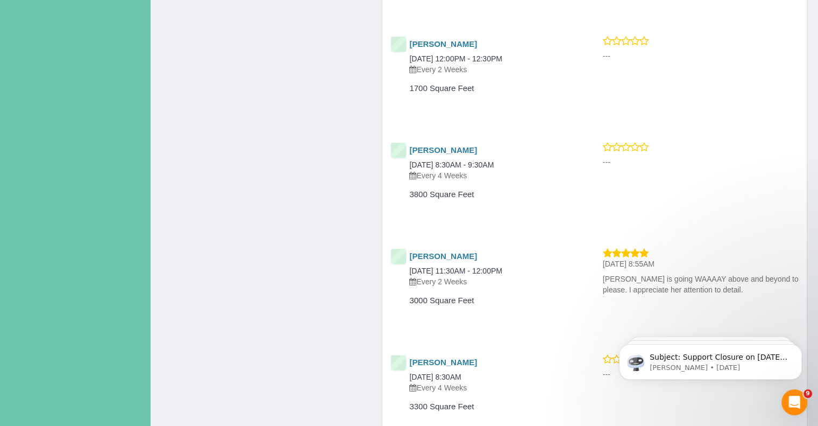
scroll to position [2368, 0]
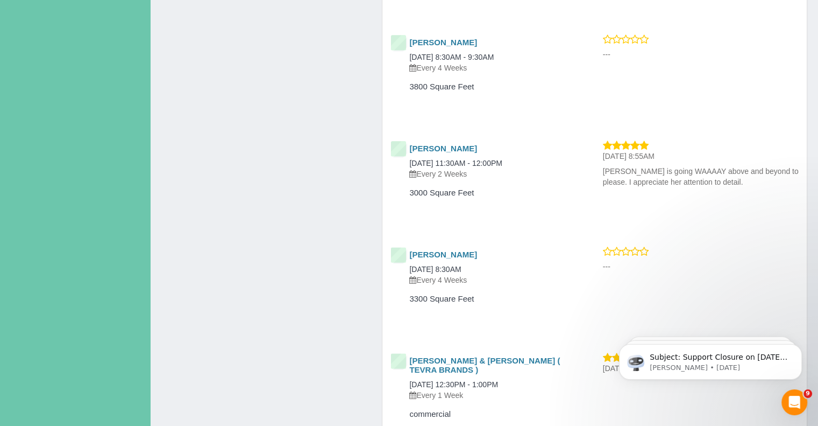
drag, startPoint x: 602, startPoint y: 169, endPoint x: 722, endPoint y: 184, distance: 120.9
click at [722, 184] on div "[DATE] 8:55AM [PERSON_NAME] is going WAAAAY above and beyond to please. I appre…" at bounding box center [701, 166] width 212 height 52
click at [724, 183] on p "[PERSON_NAME] is going WAAAAY above and beyond to please. I appreciate her atte…" at bounding box center [701, 177] width 196 height 22
click at [739, 189] on div "[DATE] 8:55AM [PERSON_NAME] is going WAAAAY above and beyond to please. I appre…" at bounding box center [701, 166] width 212 height 52
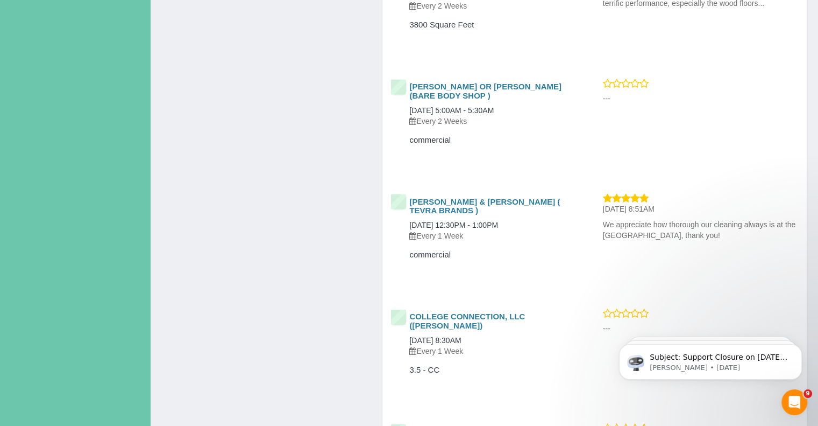
scroll to position [3326, 0]
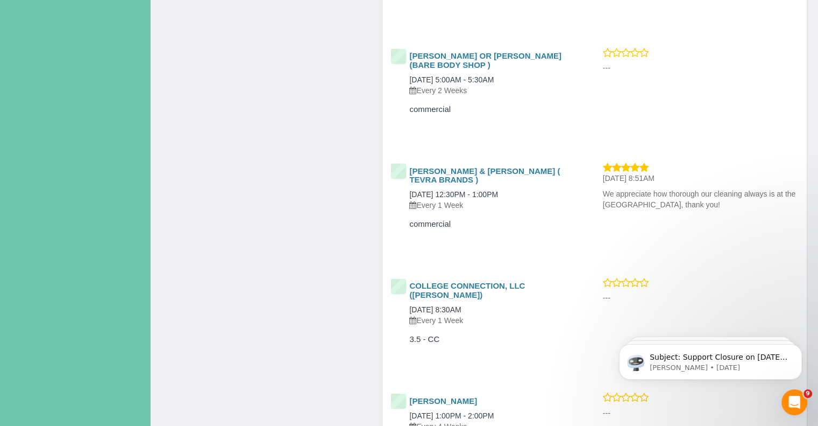
drag, startPoint x: 600, startPoint y: 193, endPoint x: 683, endPoint y: 209, distance: 83.8
click at [683, 209] on div "[DATE] 8:51AM We appreciate how thorough our cleaning always is at the [GEOGRAP…" at bounding box center [701, 188] width 212 height 52
click at [682, 222] on div "[PERSON_NAME] & [PERSON_NAME] ( TEVRA BRANDS ) [DATE] 12:30PM - 1:00PM Every 1 …" at bounding box center [595, 206] width 425 height 88
drag, startPoint x: 598, startPoint y: 194, endPoint x: 704, endPoint y: 206, distance: 106.7
click at [704, 206] on div "[DATE] 8:51AM We appreciate how thorough our cleaning always is at the [GEOGRAP…" at bounding box center [701, 188] width 212 height 52
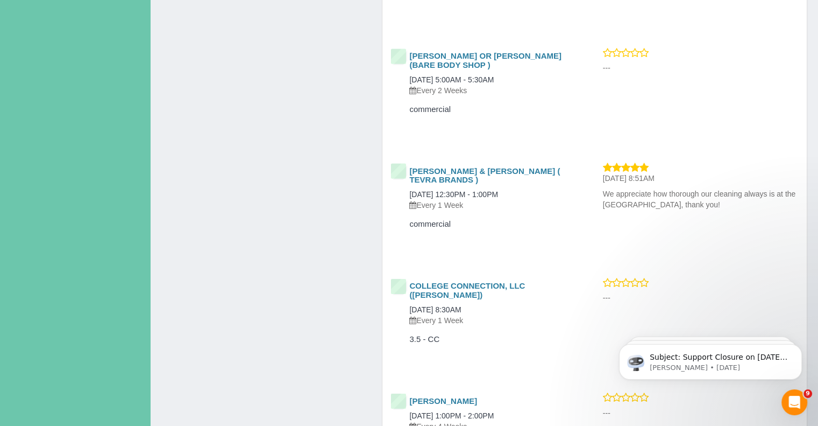
click at [579, 246] on div "[PERSON_NAME] & [PERSON_NAME] ( TEVRA BRANDS ) [DATE] 12:30PM - 1:00PM Every 1 …" at bounding box center [489, 206] width 212 height 88
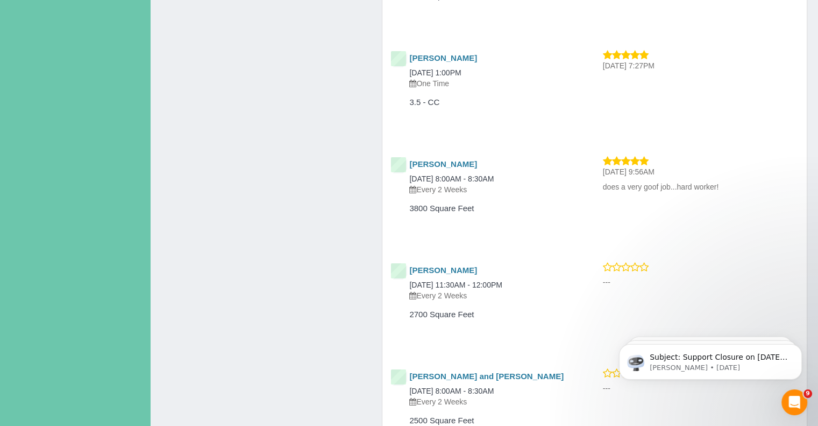
scroll to position [11932, 0]
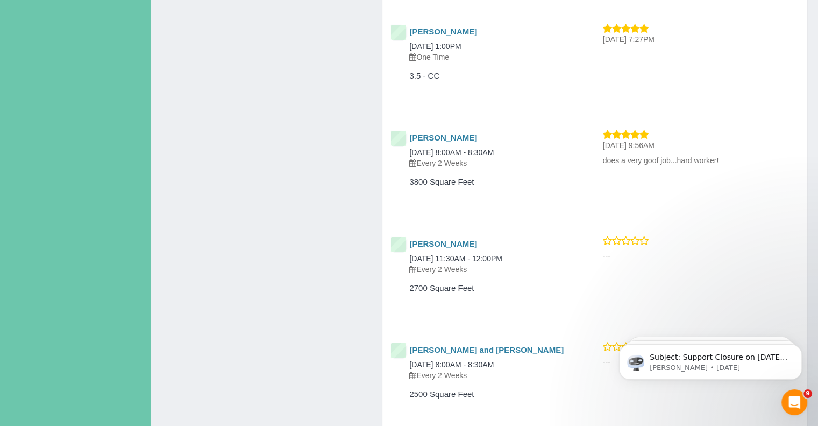
drag, startPoint x: 600, startPoint y: 170, endPoint x: 725, endPoint y: 180, distance: 125.3
click at [725, 180] on div "[PERSON_NAME] [DATE] 8:00AM - 8:30AM Every 2 Weeks 3800 Square Feet [DATE] 9:56…" at bounding box center [595, 168] width 425 height 79
click at [566, 158] on div "[PERSON_NAME] [DATE] 8:00AM - 8:30AM Every 2 Weeks" at bounding box center [481, 150] width 180 height 35
drag, startPoint x: 612, startPoint y: 169, endPoint x: 734, endPoint y: 174, distance: 122.2
click at [734, 171] on div "[DATE] 9:56AM does a very goof job...hard worker!" at bounding box center [701, 149] width 212 height 41
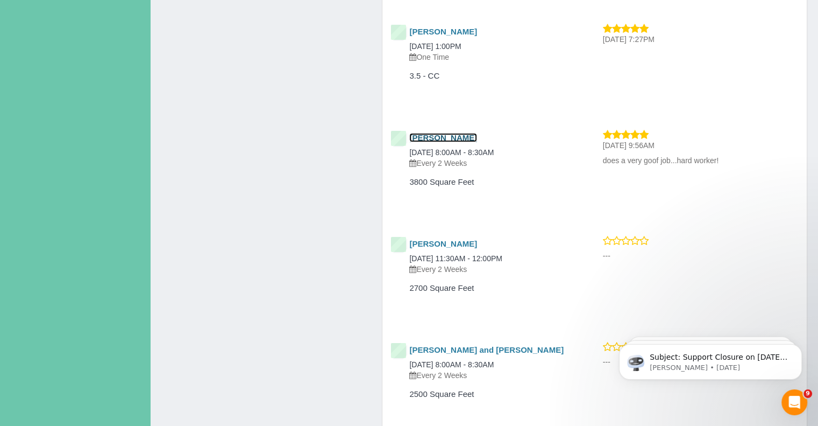
click at [432, 142] on link "[PERSON_NAME]" at bounding box center [443, 137] width 68 height 9
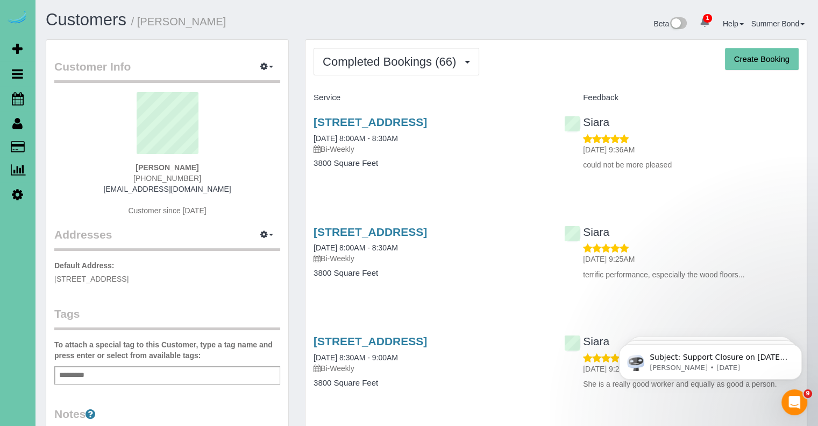
scroll to position [2909, 818]
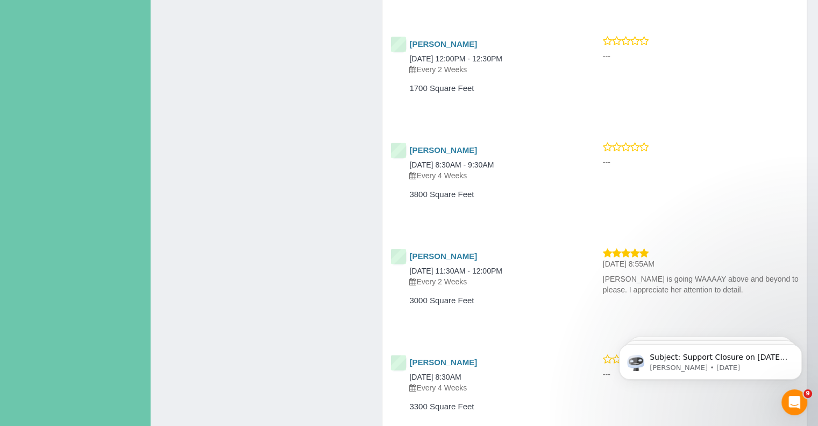
scroll to position [2368, 0]
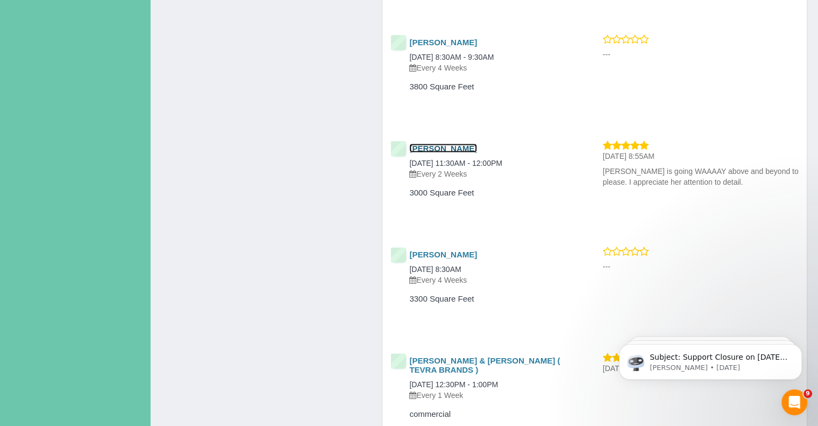
click at [447, 149] on link "[PERSON_NAME]" at bounding box center [443, 148] width 68 height 9
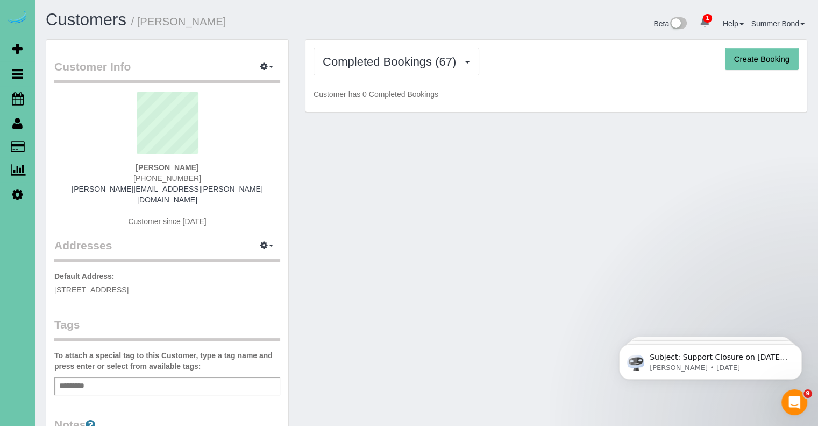
scroll to position [2920, 818]
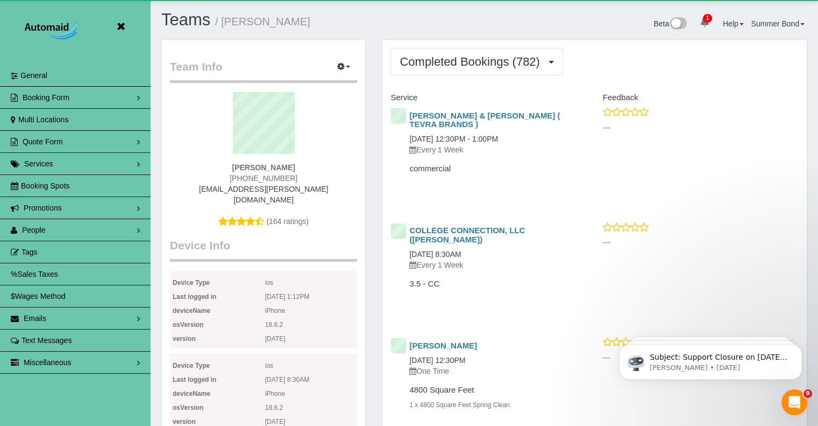
scroll to position [2891, 818]
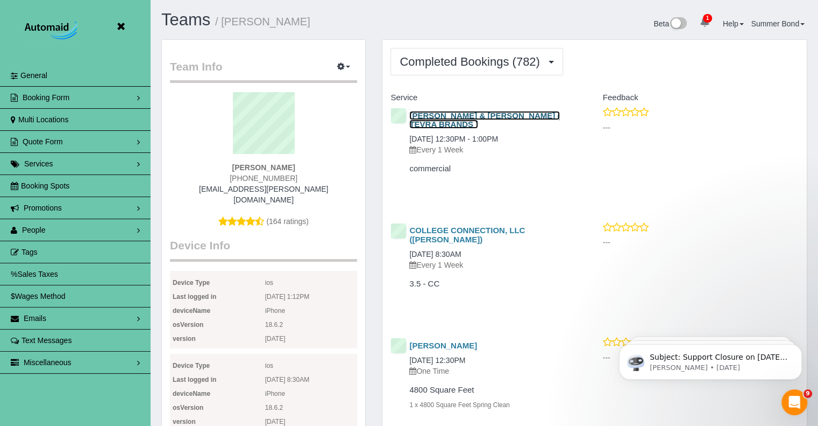
click at [425, 112] on link "[PERSON_NAME] & [PERSON_NAME] ( TEVRA BRANDS )" at bounding box center [484, 120] width 151 height 18
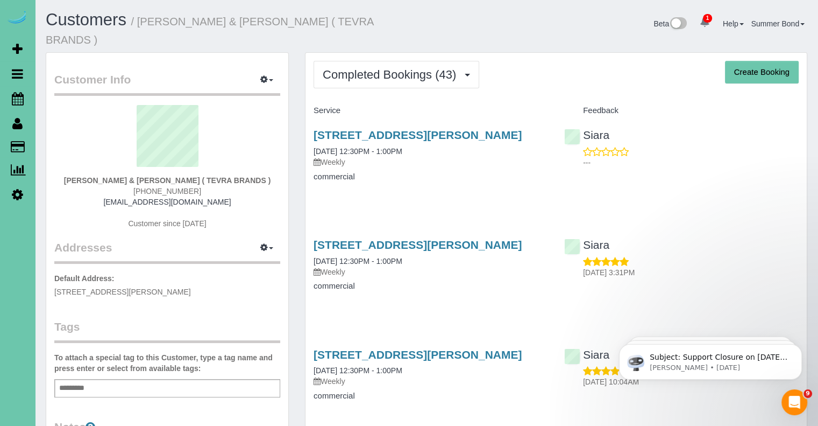
scroll to position [2915, 818]
